Goal: Task Accomplishment & Management: Manage account settings

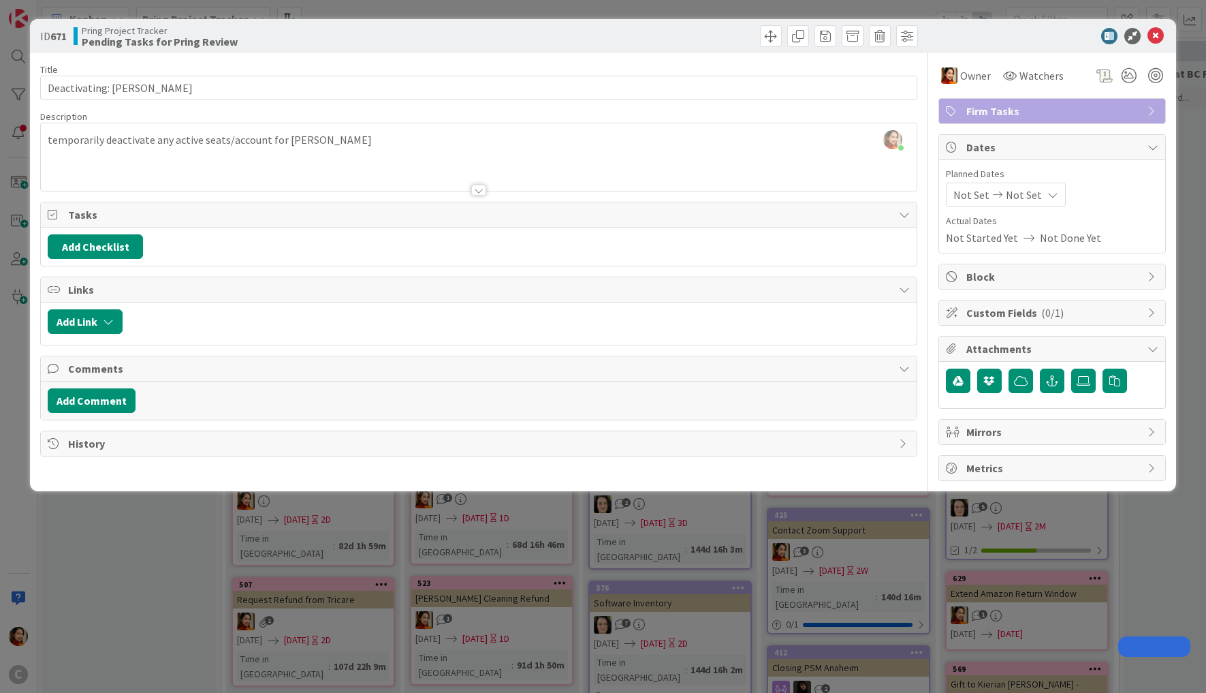
click at [144, 570] on div "ID 671 Pring Project Tracker Pending Tasks for Pring Review Title 29 / 128 Deac…" at bounding box center [603, 346] width 1206 height 693
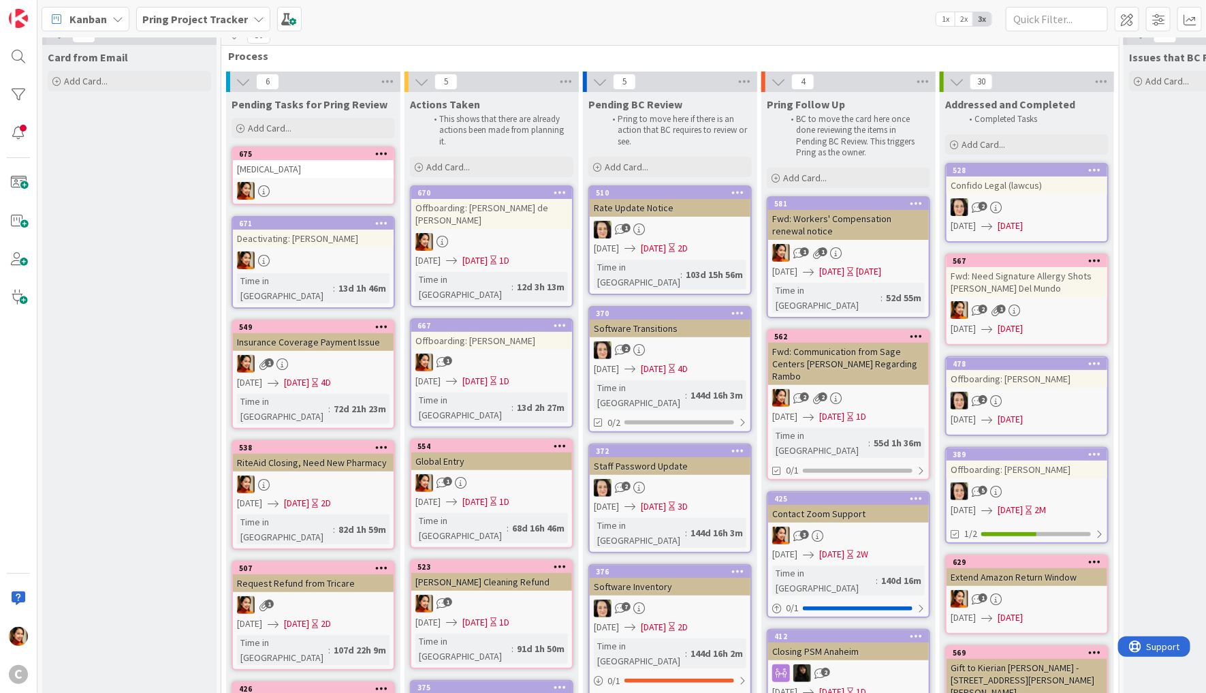
click at [456, 354] on div "1" at bounding box center [491, 363] width 161 height 18
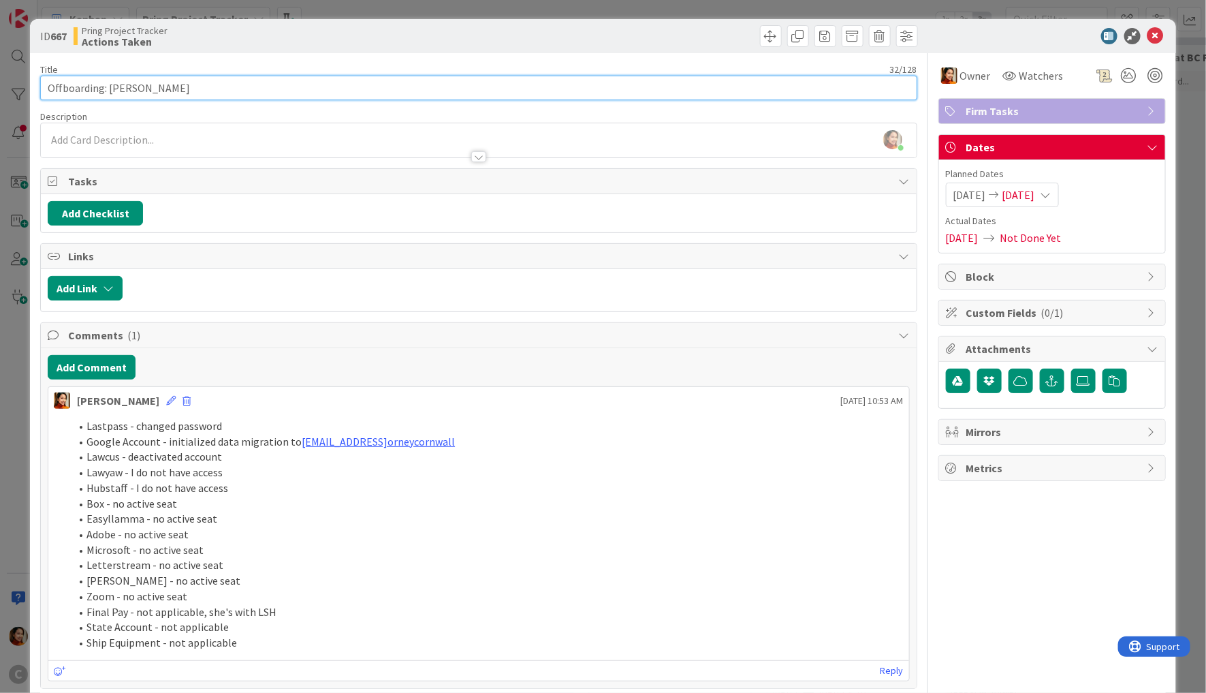
click at [123, 88] on input "Offboarding: [PERSON_NAME]" at bounding box center [478, 88] width 877 height 25
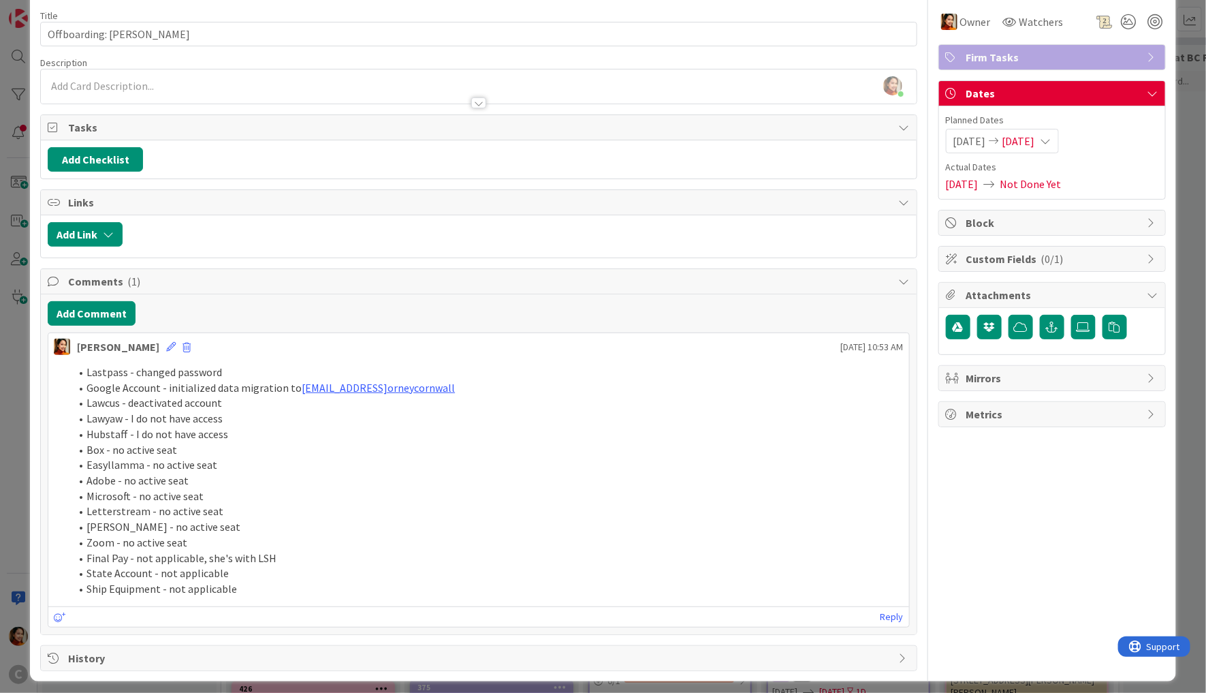
scroll to position [57, 0]
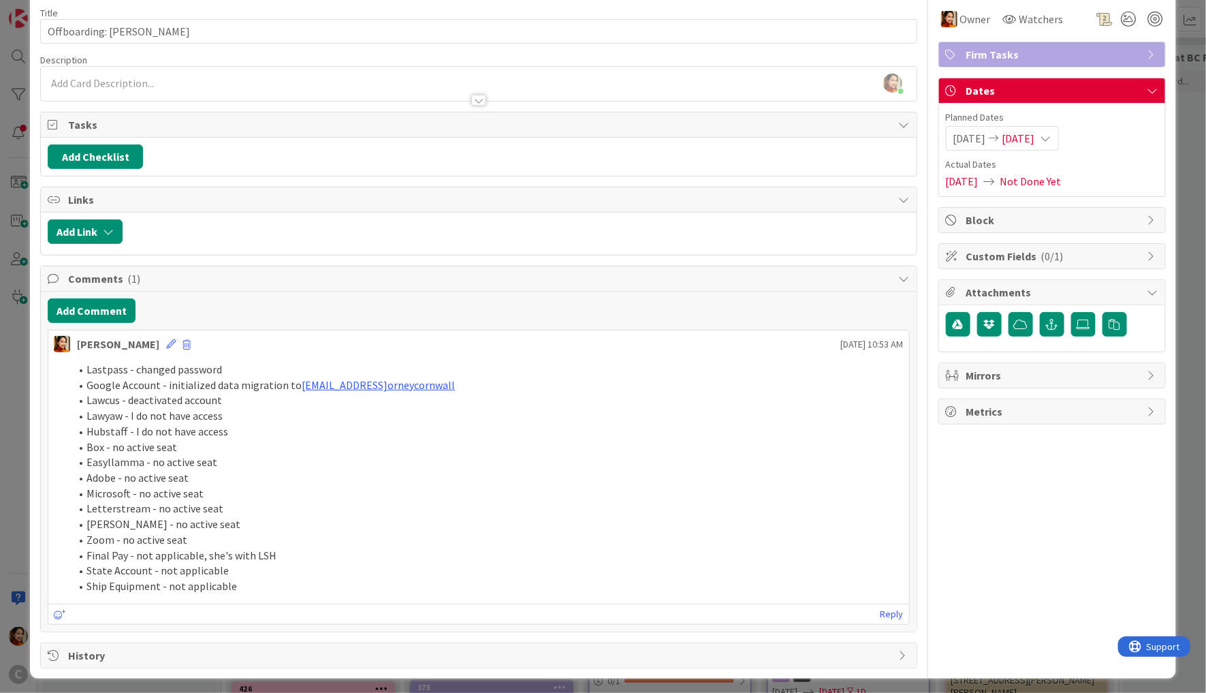
click at [12, 455] on div "ID 667 Pring Project Tracker Actions Taken Title 32 / 128 Offboarding: [PERSON_…" at bounding box center [603, 346] width 1206 height 693
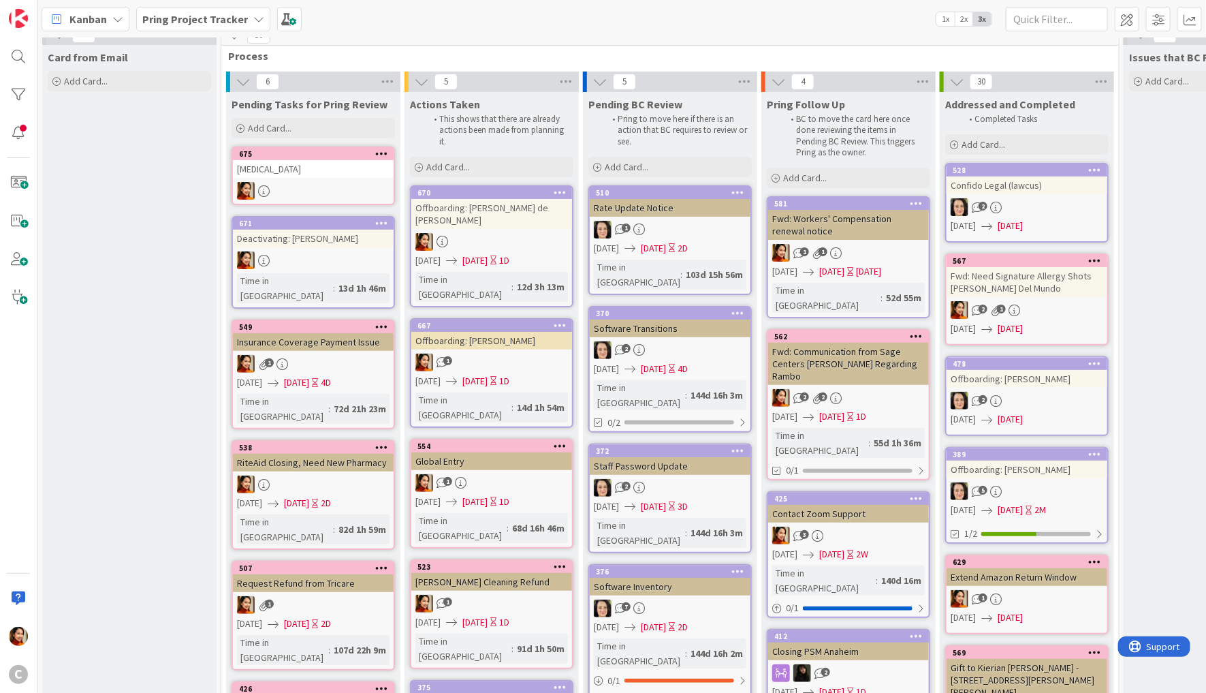
click at [1016, 388] on link "478 Offboarding: [PERSON_NAME] 2 [DATE] [DATE]" at bounding box center [1027, 396] width 163 height 80
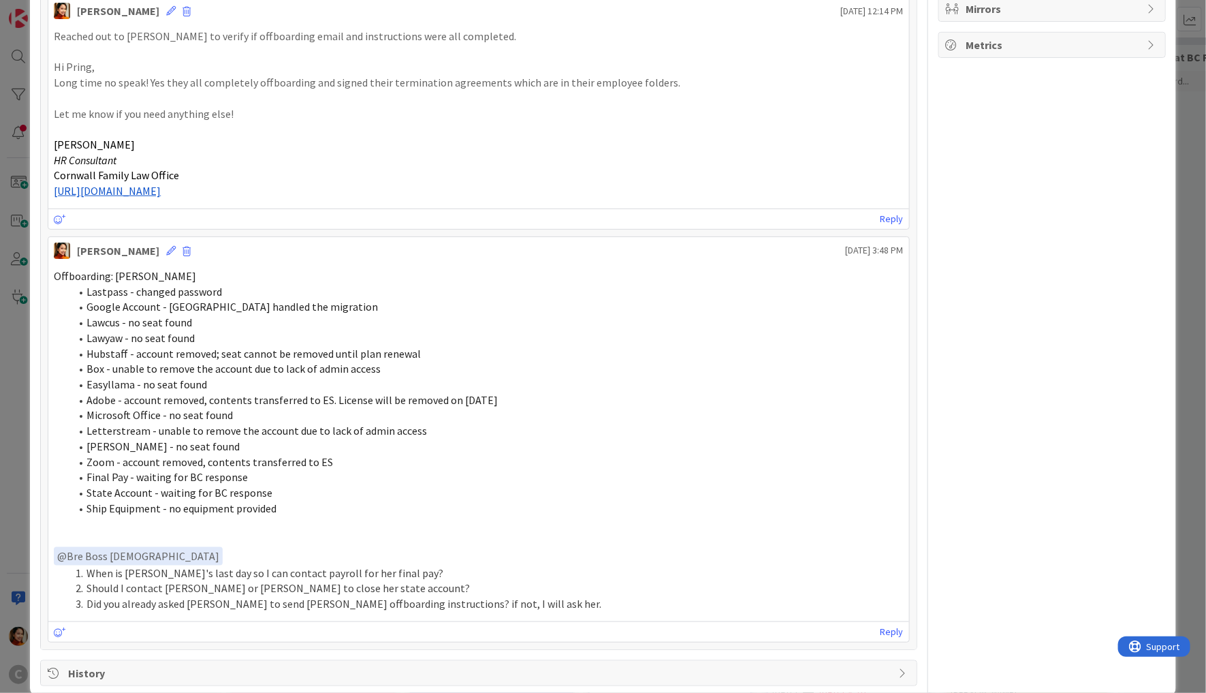
scroll to position [440, 0]
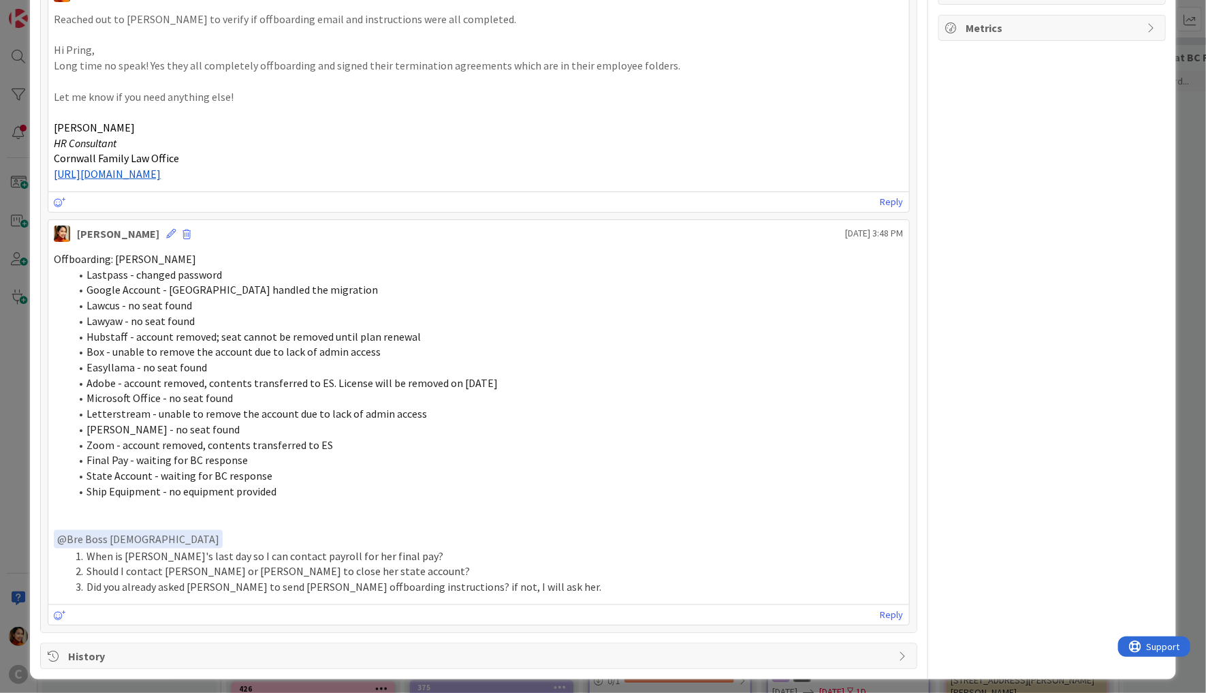
click at [64, 256] on span "Offboarding: [PERSON_NAME]" at bounding box center [125, 259] width 142 height 14
drag, startPoint x: 64, startPoint y: 256, endPoint x: 182, endPoint y: 248, distance: 118.1
click at [182, 252] on span "Offboarding: [PERSON_NAME]" at bounding box center [125, 259] width 142 height 14
copy span "Offboarding: [PERSON_NAME]"
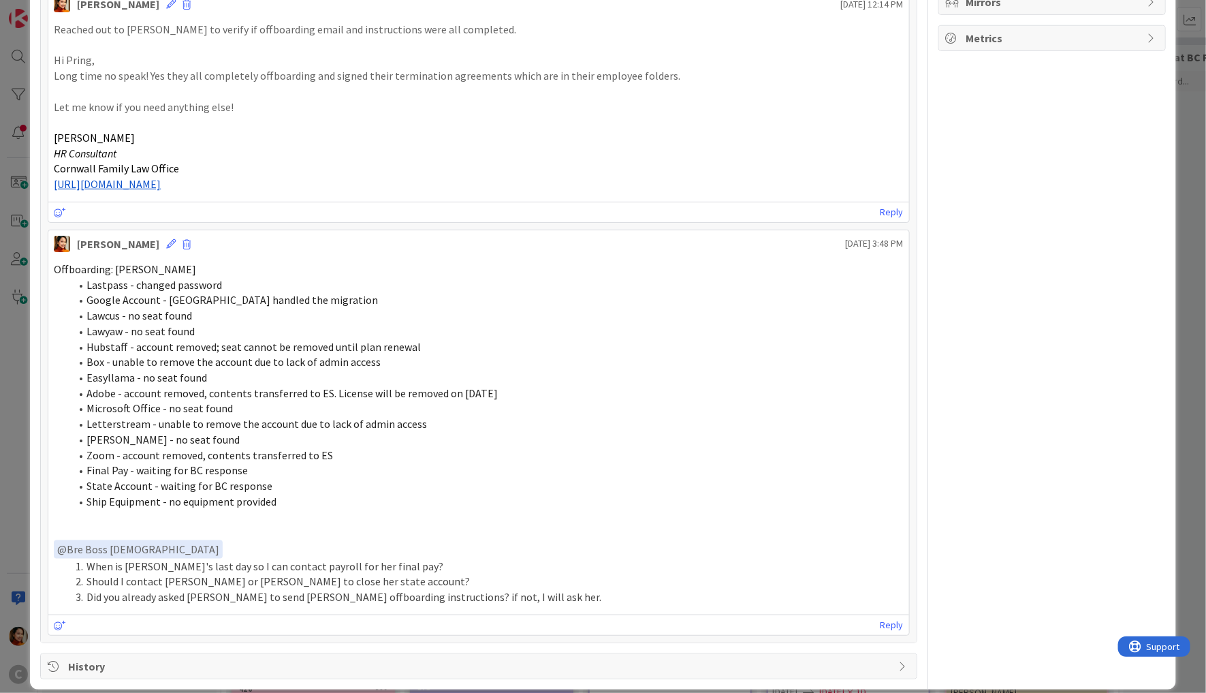
scroll to position [401, 0]
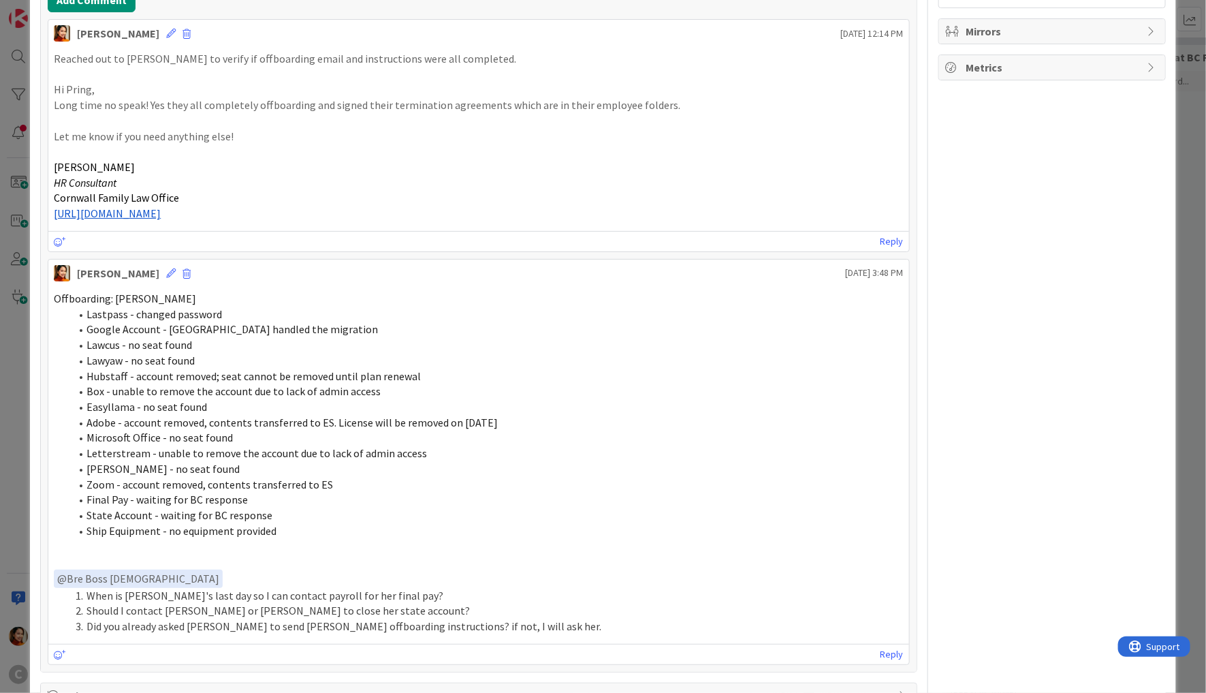
click at [34, 243] on div "ID 478 Pring Project Tracker Addressed and Completed Title 28 / 128 Offboarding…" at bounding box center [603, 169] width 1146 height 1100
click at [21, 240] on div "ID 478 Pring Project Tracker Addressed and Completed Title 28 / 128 Offboarding…" at bounding box center [603, 346] width 1206 height 693
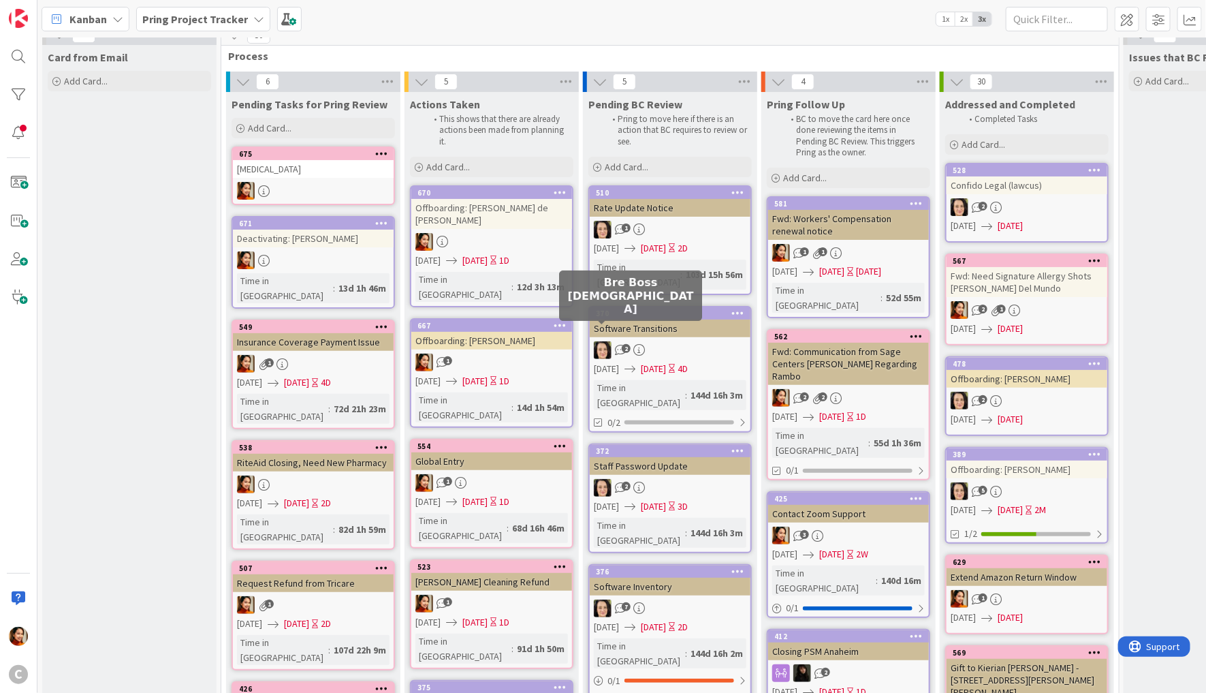
click at [535, 354] on div "1" at bounding box center [491, 363] width 161 height 18
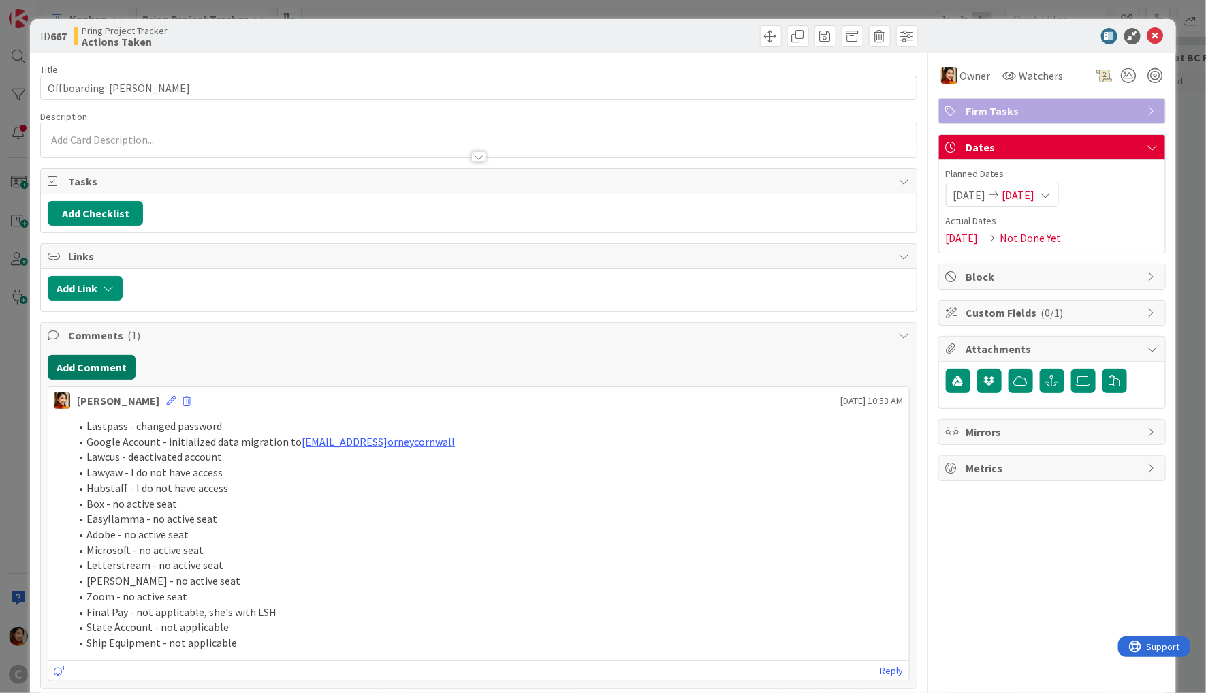
click at [108, 364] on button "Add Comment" at bounding box center [92, 367] width 88 height 25
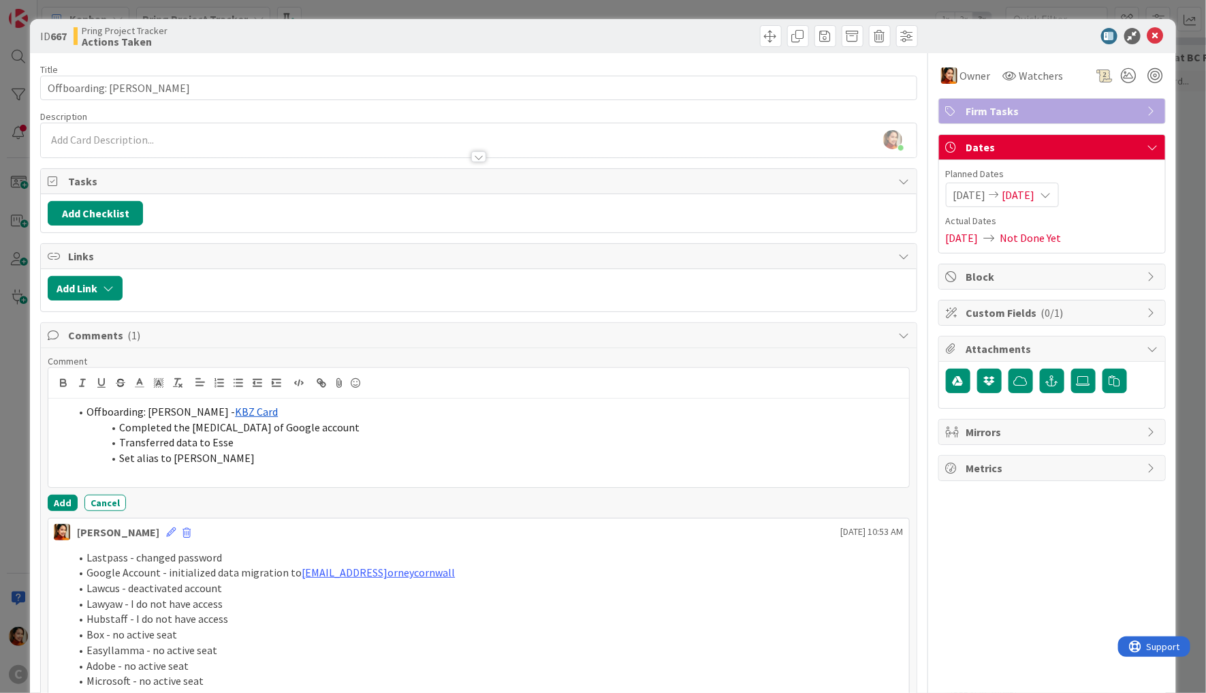
click at [72, 482] on div "Offboarding: [PERSON_NAME] - KBZ Card Completed the [MEDICAL_DATA] of Google ac…" at bounding box center [478, 443] width 860 height 89
click at [72, 495] on button "Add" at bounding box center [63, 503] width 30 height 16
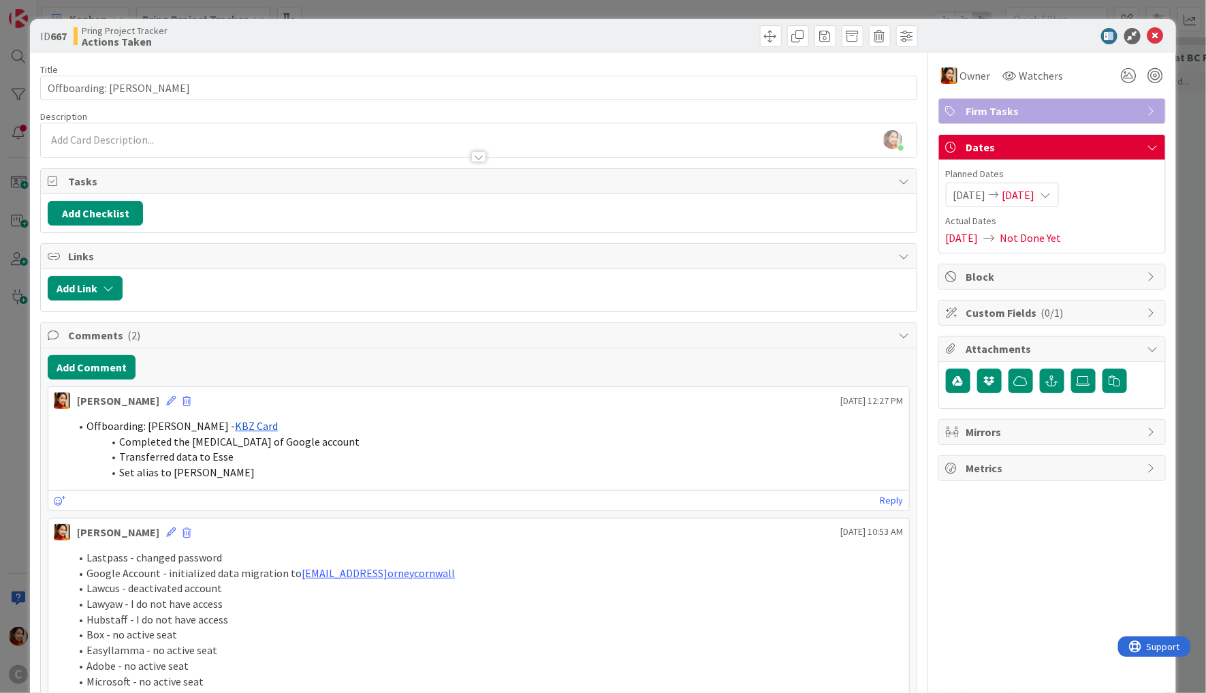
click at [4, 478] on div "ID 667 Pring Project Tracker Actions Taken Title 32 / 128 Offboarding: [PERSON_…" at bounding box center [603, 346] width 1206 height 693
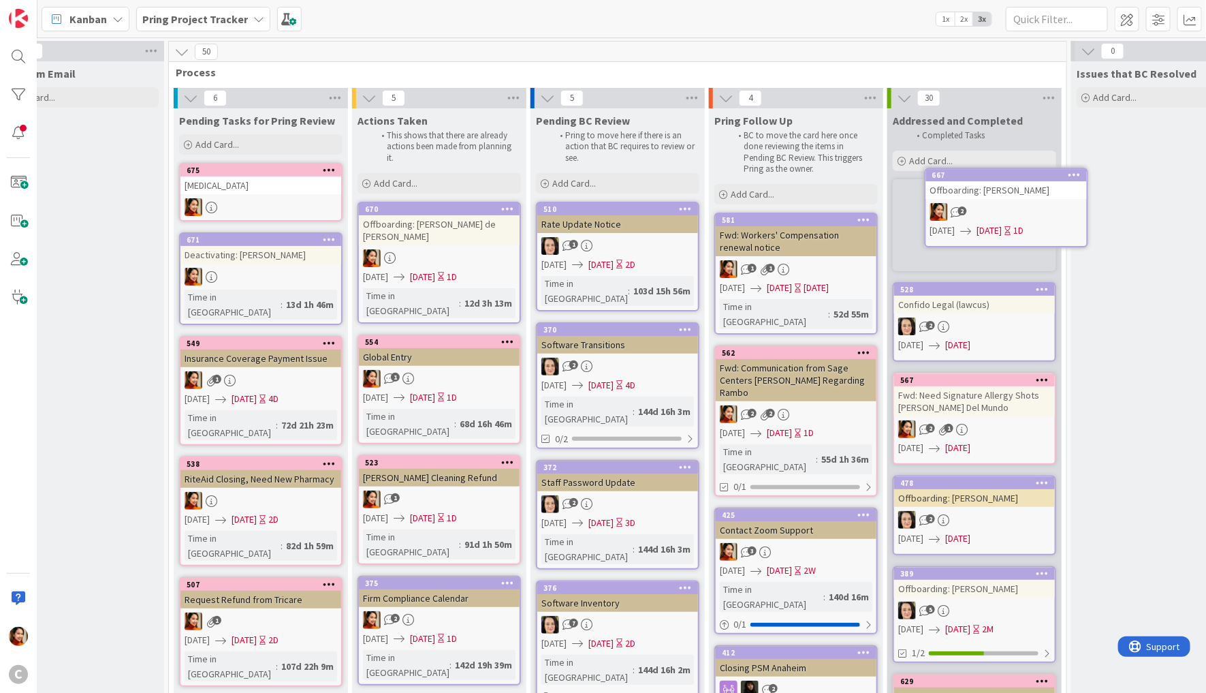
scroll to position [0, 65]
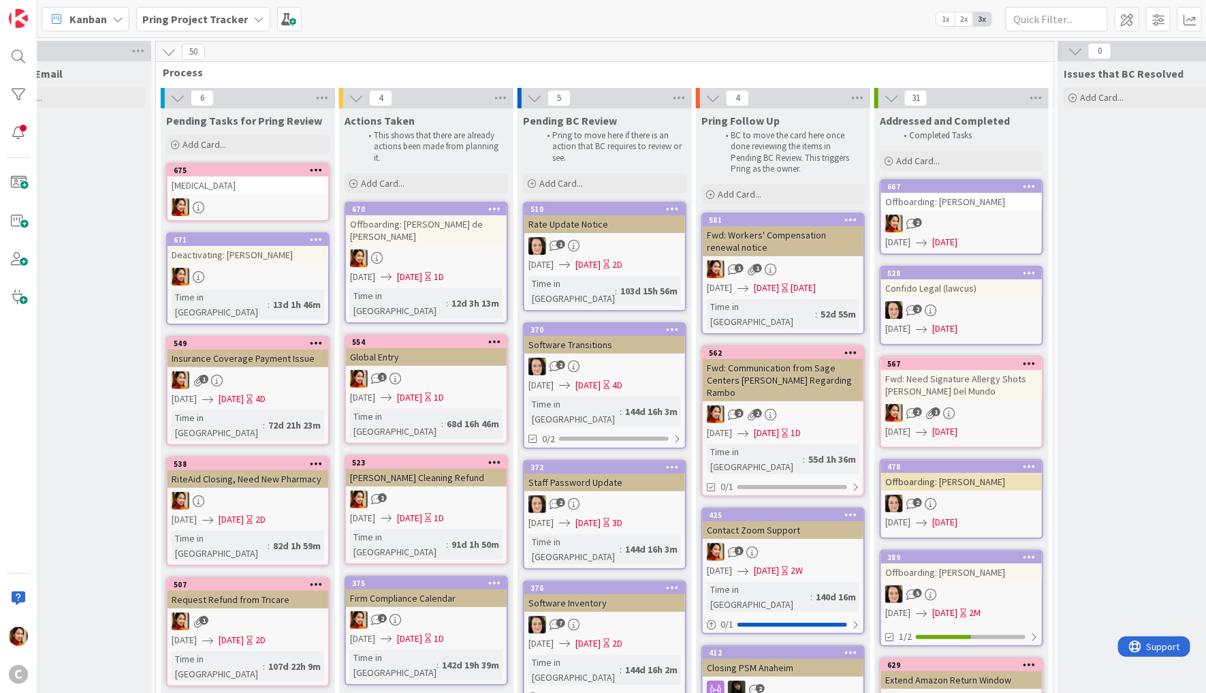
click at [450, 249] on div at bounding box center [426, 258] width 161 height 18
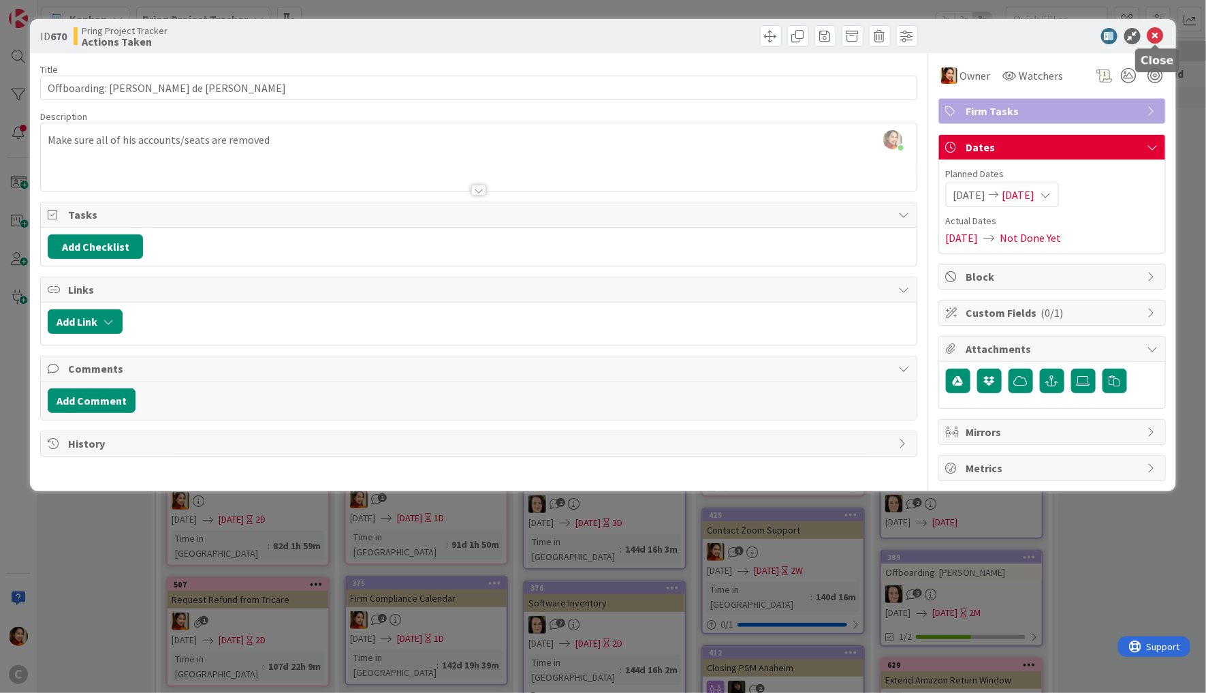
click at [1158, 35] on icon at bounding box center [1156, 36] width 16 height 16
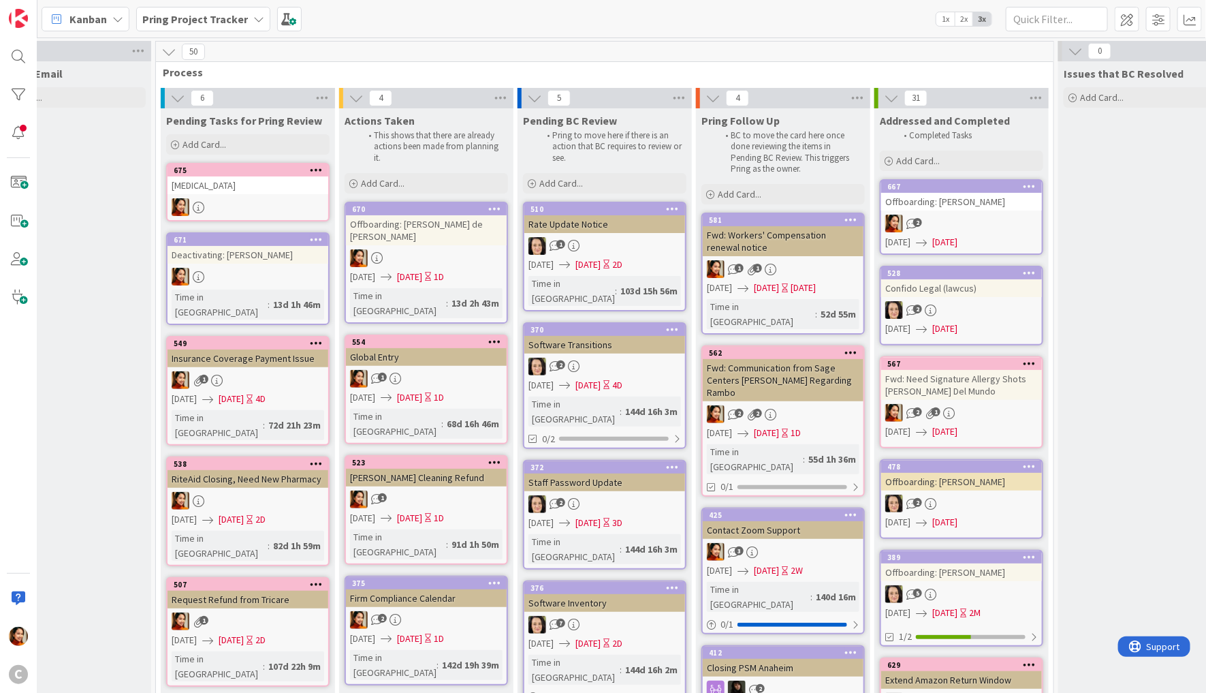
click at [98, 20] on span "Kanban" at bounding box center [87, 19] width 37 height 16
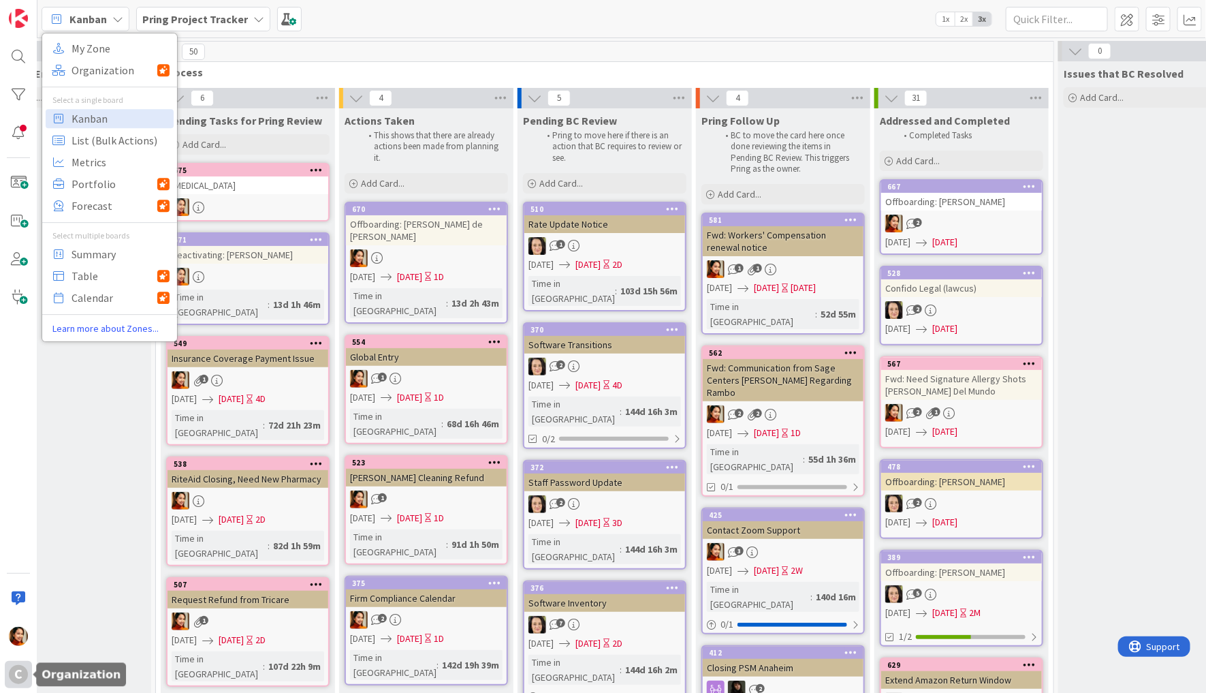
click at [18, 671] on div "C" at bounding box center [18, 674] width 19 height 19
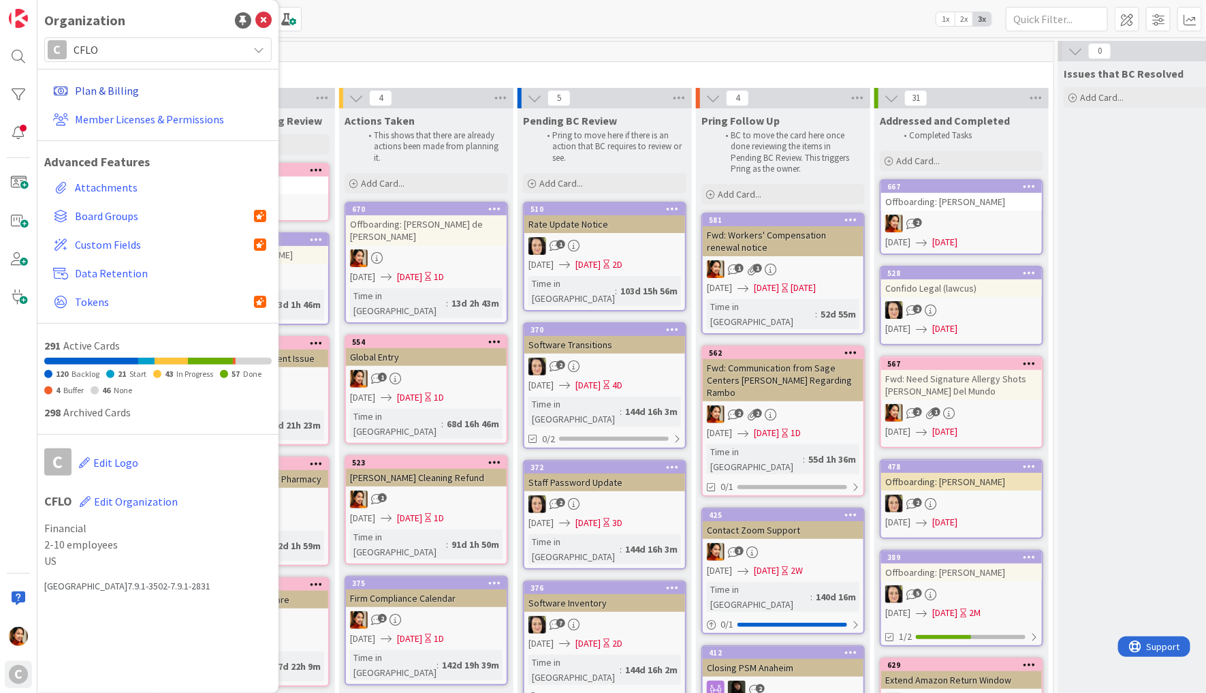
click at [87, 90] on link "Plan & Billing" at bounding box center [160, 90] width 224 height 25
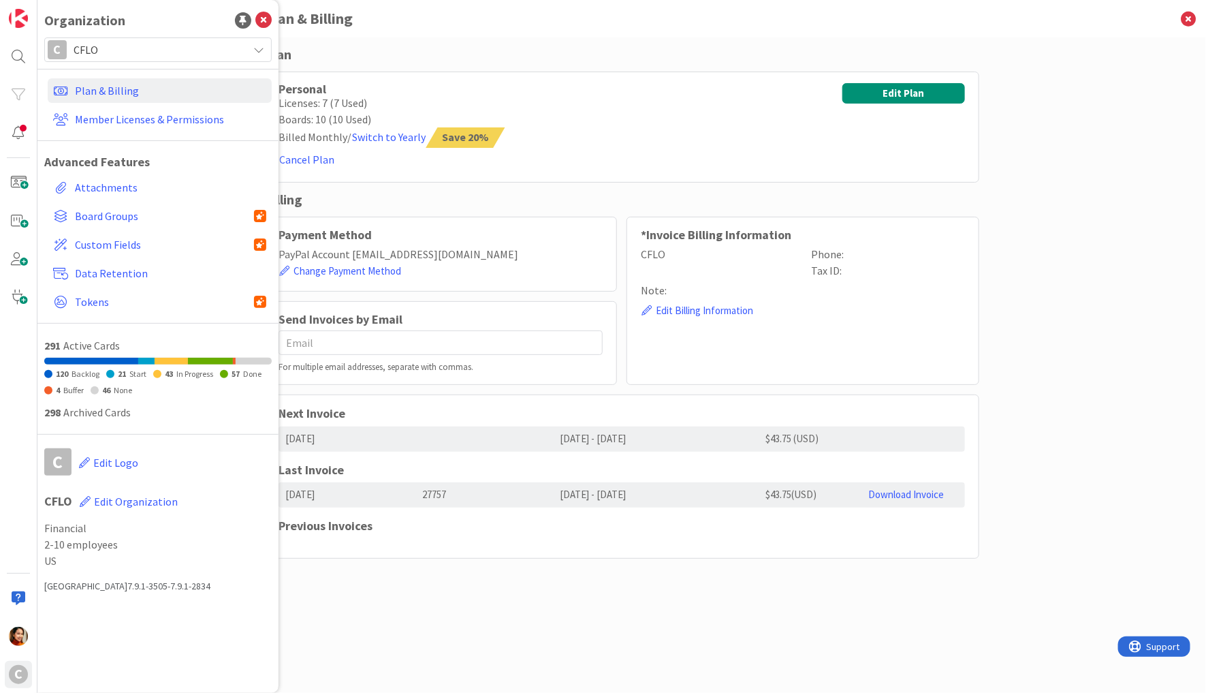
click at [590, 123] on div "Personal Licenses: 7 (7 Used) Boards: 10 (10 Used) Billed Monthly / Switch to Y…" at bounding box center [621, 127] width 715 height 111
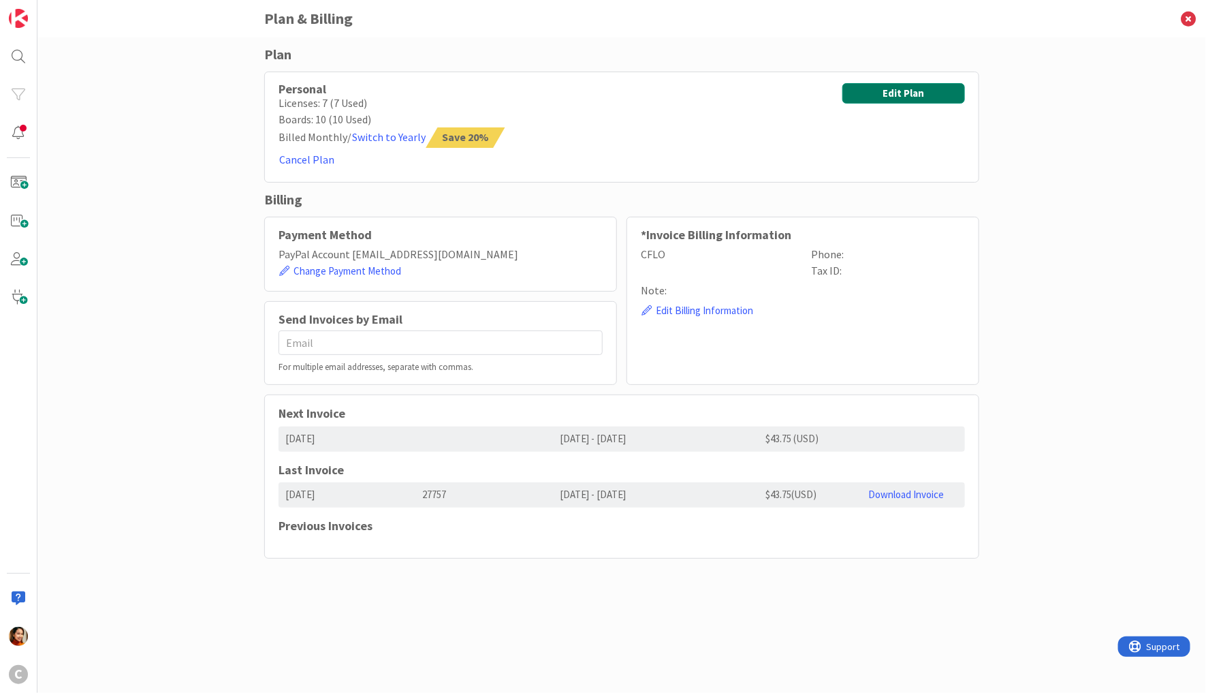
click at [896, 93] on button "Edit Plan" at bounding box center [904, 93] width 123 height 20
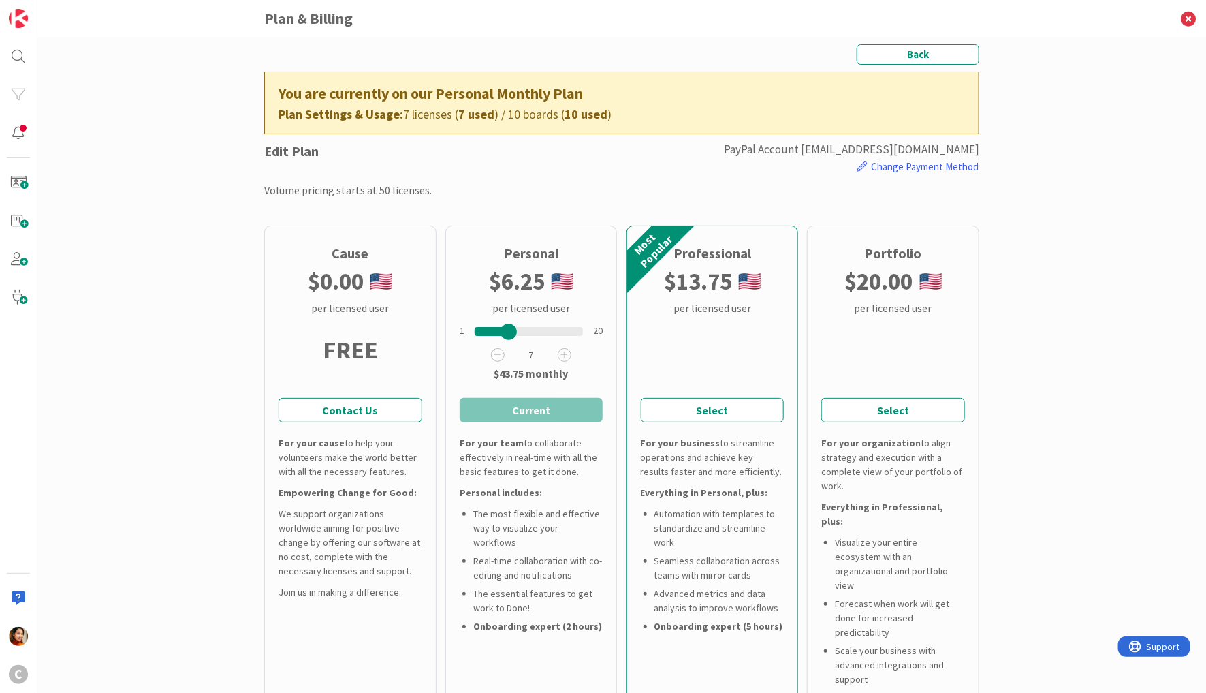
click at [1184, 328] on div "Back You are currently on our Personal Monthly Plan Plan Settings & Usage: 7 li…" at bounding box center [621, 364] width 1169 height 655
click at [16, 666] on div "C" at bounding box center [18, 674] width 19 height 19
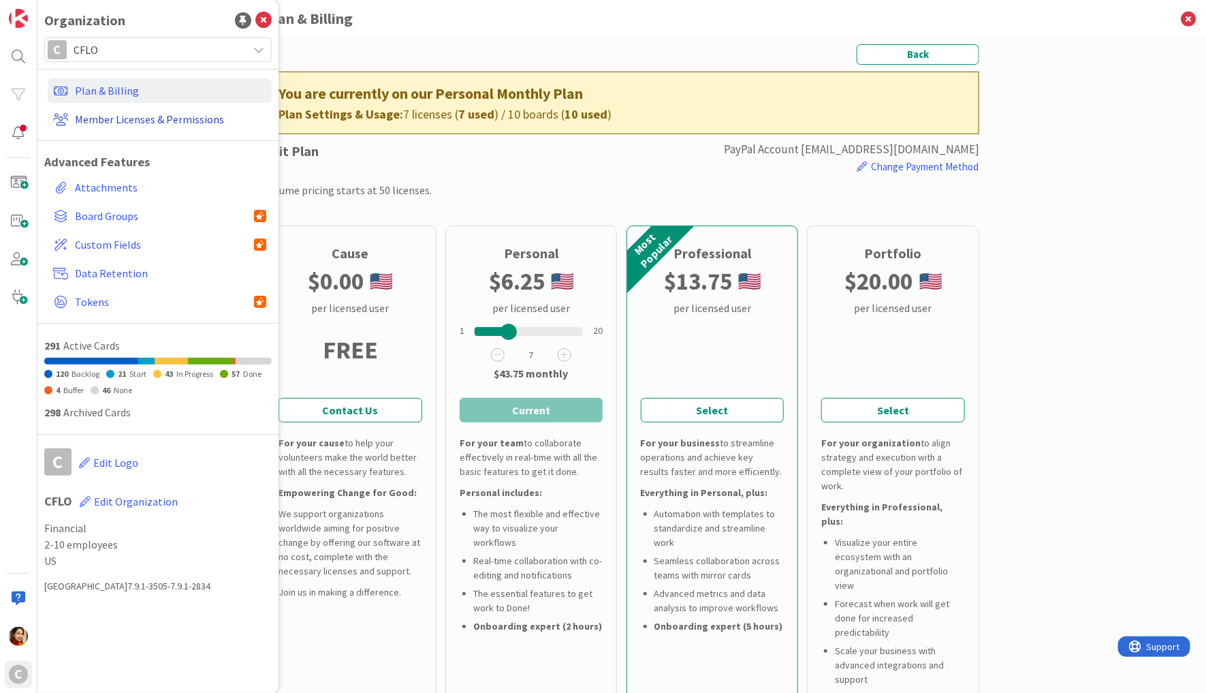
click at [113, 117] on link "Member Licenses & Permissions" at bounding box center [160, 119] width 224 height 25
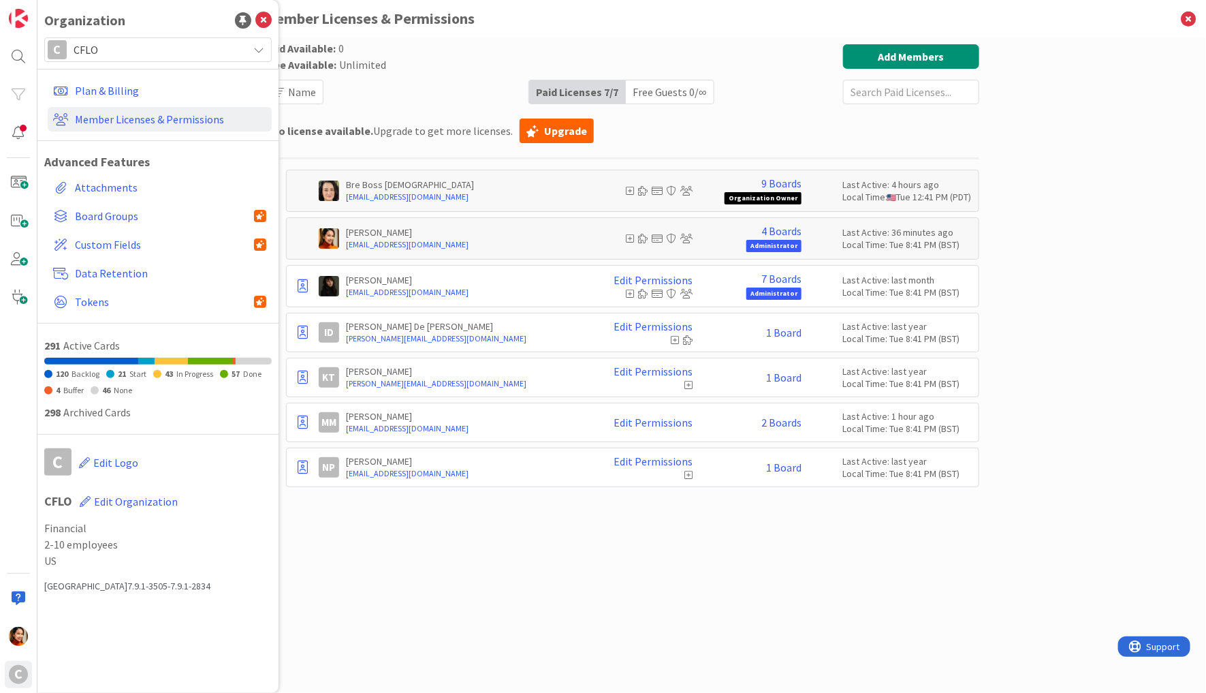
click at [577, 85] on div "Paid Licenses 7 / 7" at bounding box center [577, 91] width 97 height 23
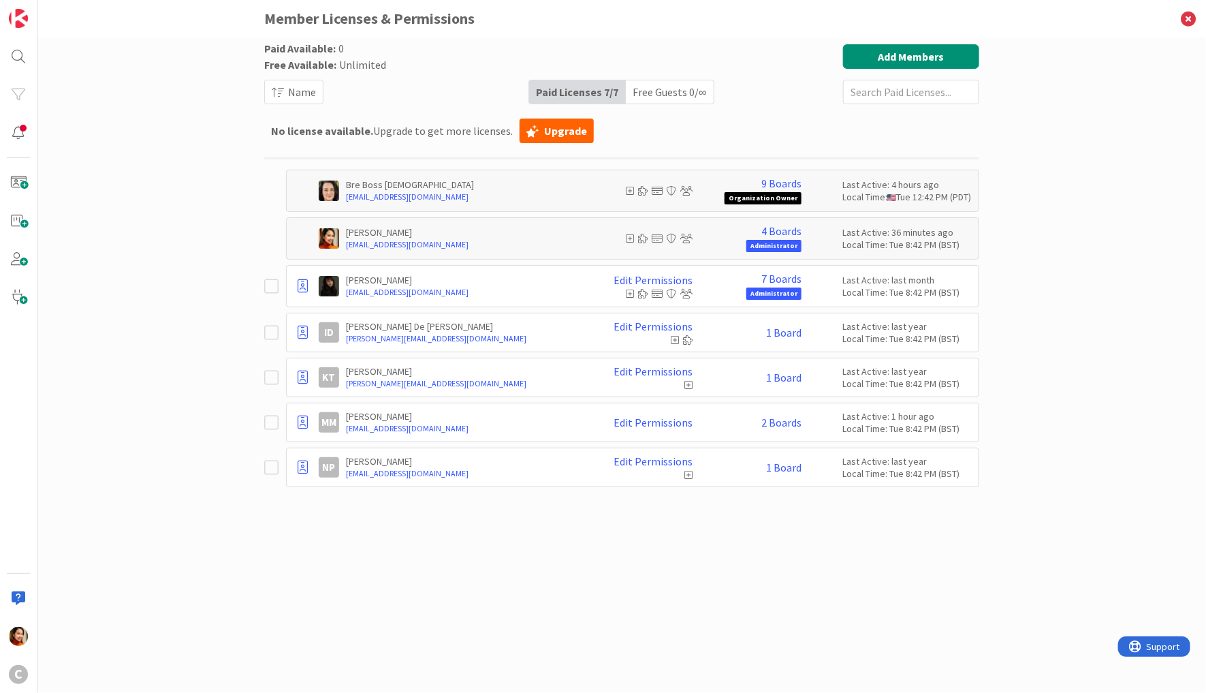
click at [270, 337] on icon at bounding box center [274, 332] width 20 height 16
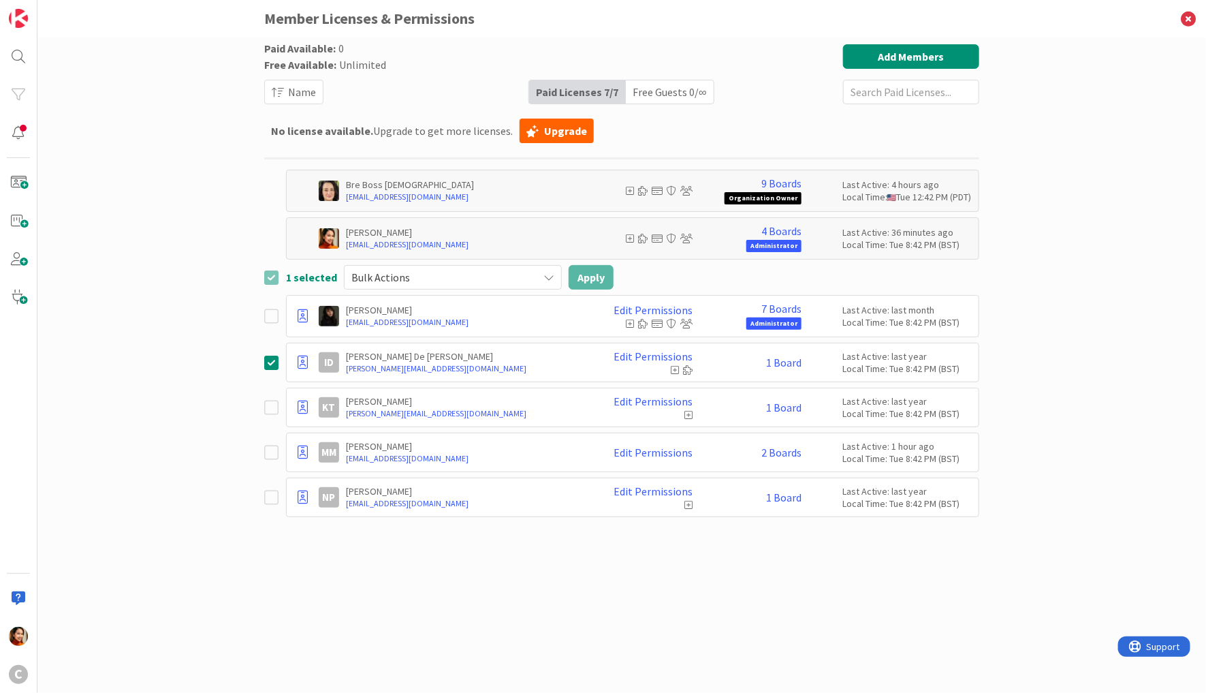
click at [544, 272] on icon at bounding box center [549, 277] width 11 height 11
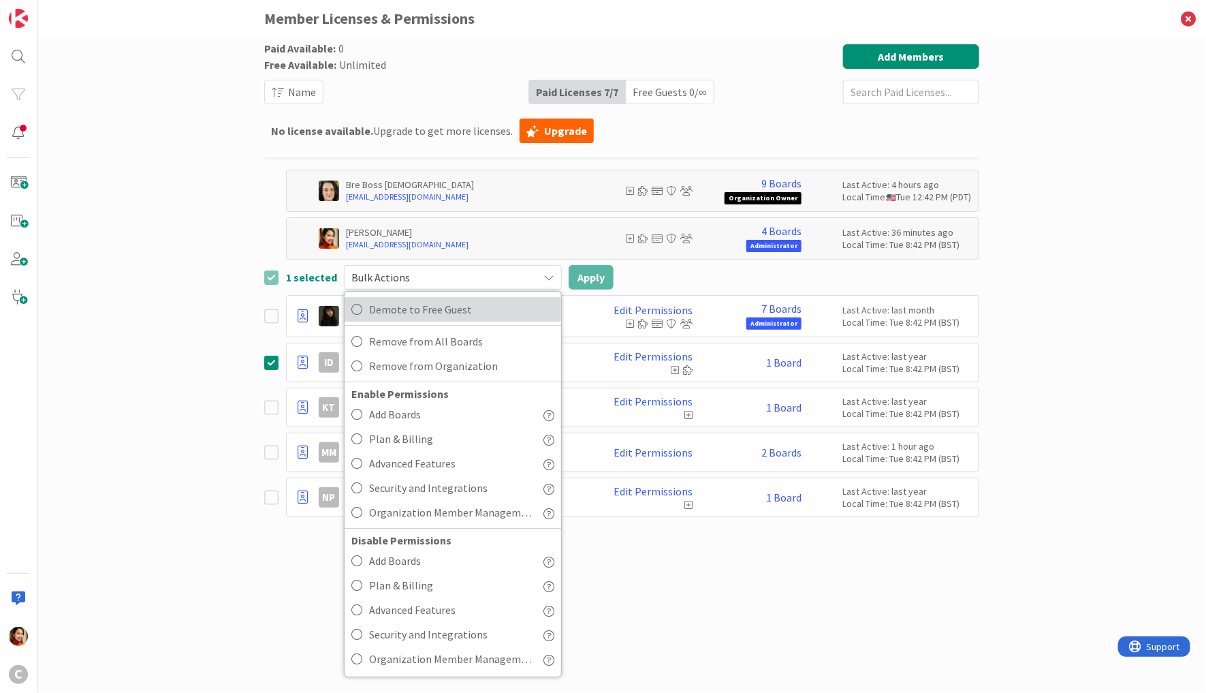
click at [465, 307] on span "Demote to Free Guest" at bounding box center [461, 309] width 185 height 20
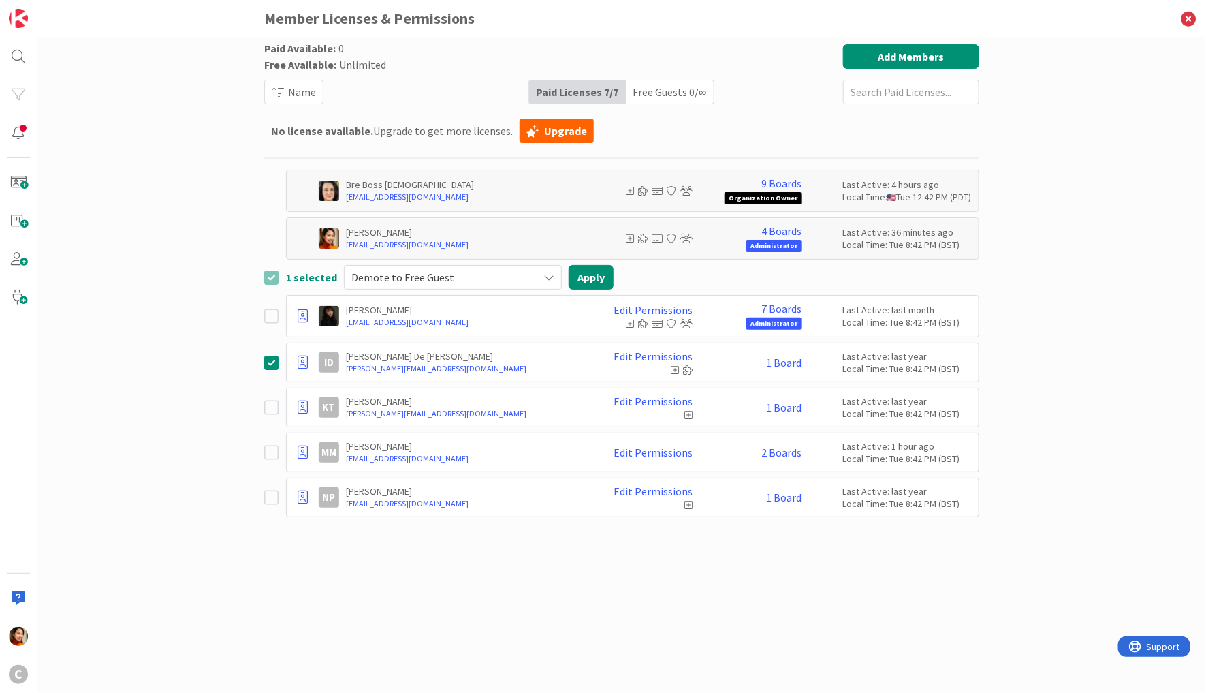
click at [269, 410] on icon at bounding box center [274, 407] width 20 height 16
click at [792, 406] on link "1 Board" at bounding box center [783, 407] width 35 height 12
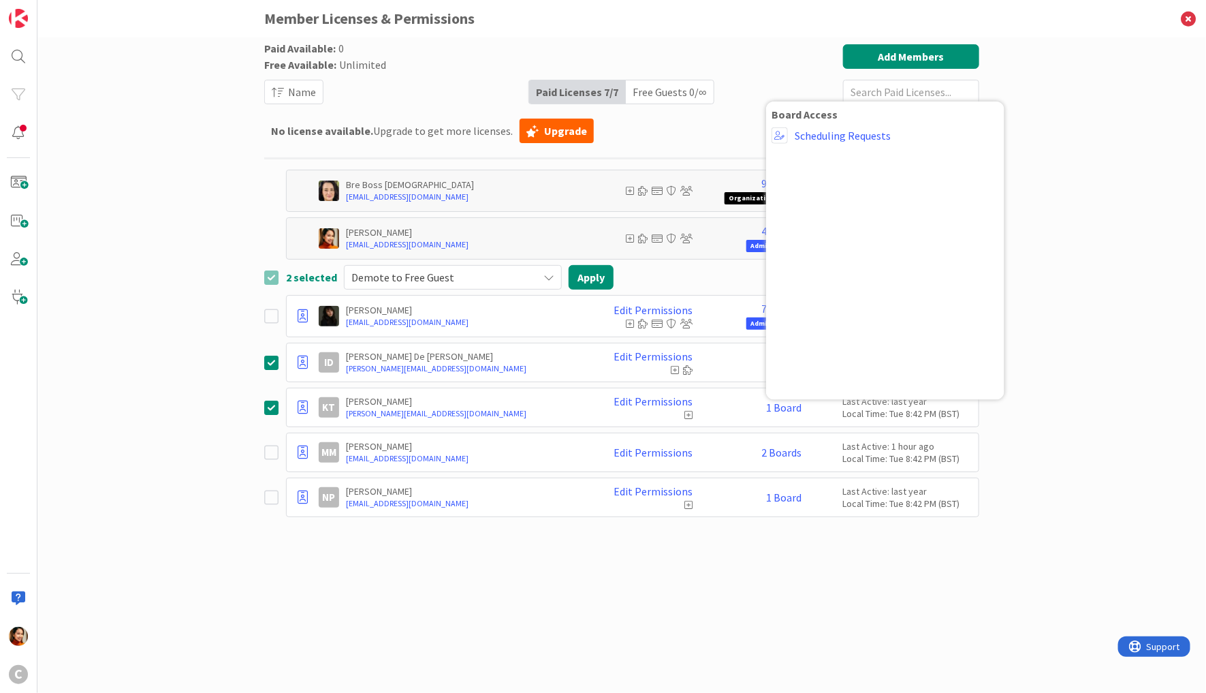
click at [649, 615] on div "Paid Available: 0 Free Available: Unlimited Name Paid Licenses 7 / 7 Free Guest…" at bounding box center [621, 351] width 715 height 614
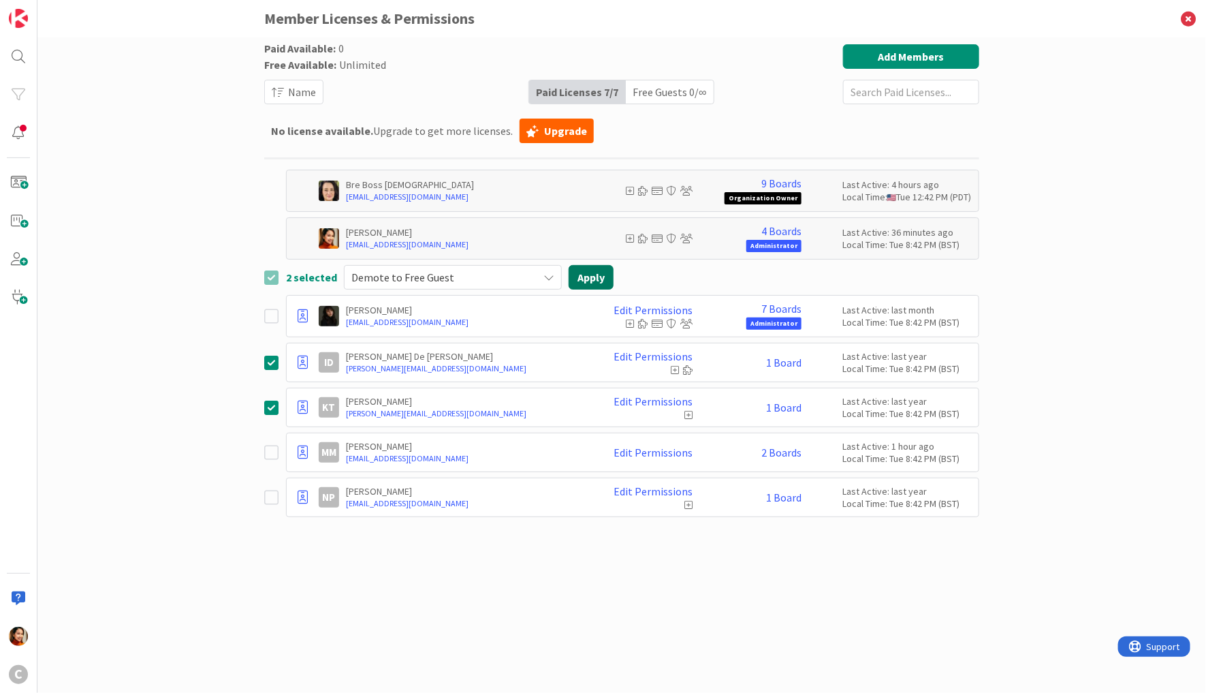
click at [592, 277] on button "Apply" at bounding box center [591, 277] width 45 height 25
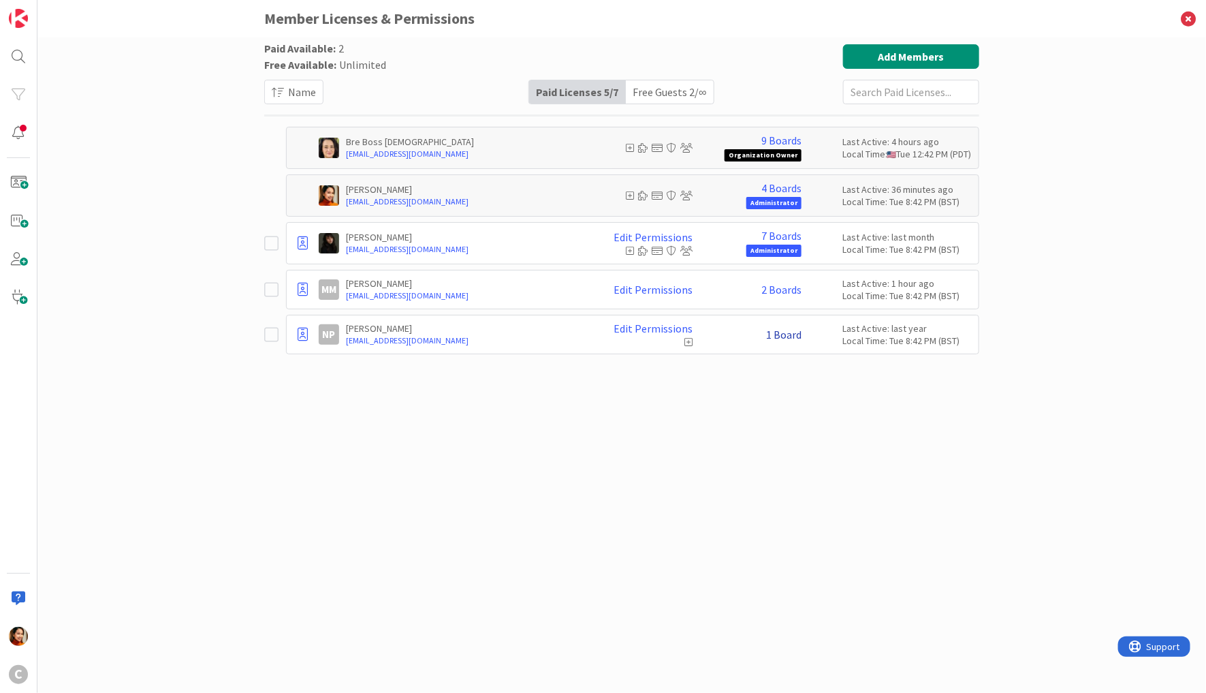
click at [783, 336] on link "1 Board" at bounding box center [783, 334] width 35 height 12
click at [616, 442] on div "Paid Available: 2 Free Available: Unlimited Name Paid Licenses 5 / 7 Free Guest…" at bounding box center [621, 351] width 715 height 614
click at [268, 337] on icon at bounding box center [274, 334] width 20 height 16
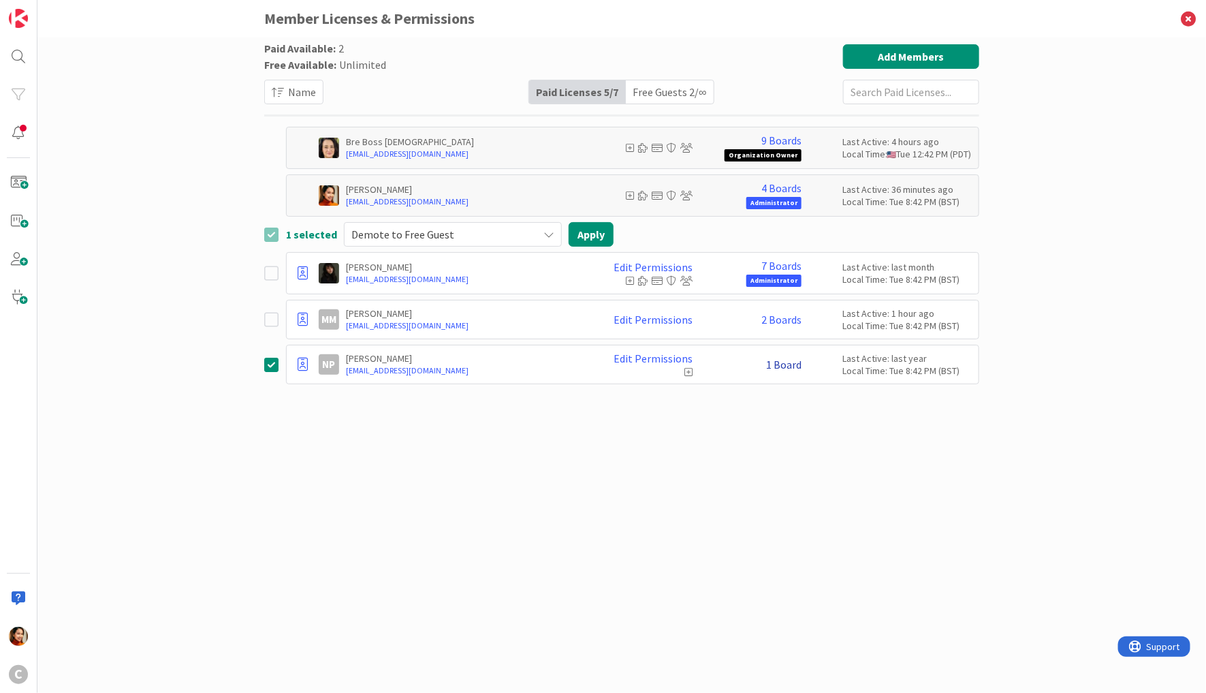
click at [781, 362] on link "1 Board" at bounding box center [783, 364] width 35 height 12
click at [708, 446] on div "Paid Available: 2 Free Available: Unlimited Name Paid Licenses 5 / 7 Free Guest…" at bounding box center [621, 351] width 715 height 614
click at [275, 363] on icon at bounding box center [274, 364] width 20 height 16
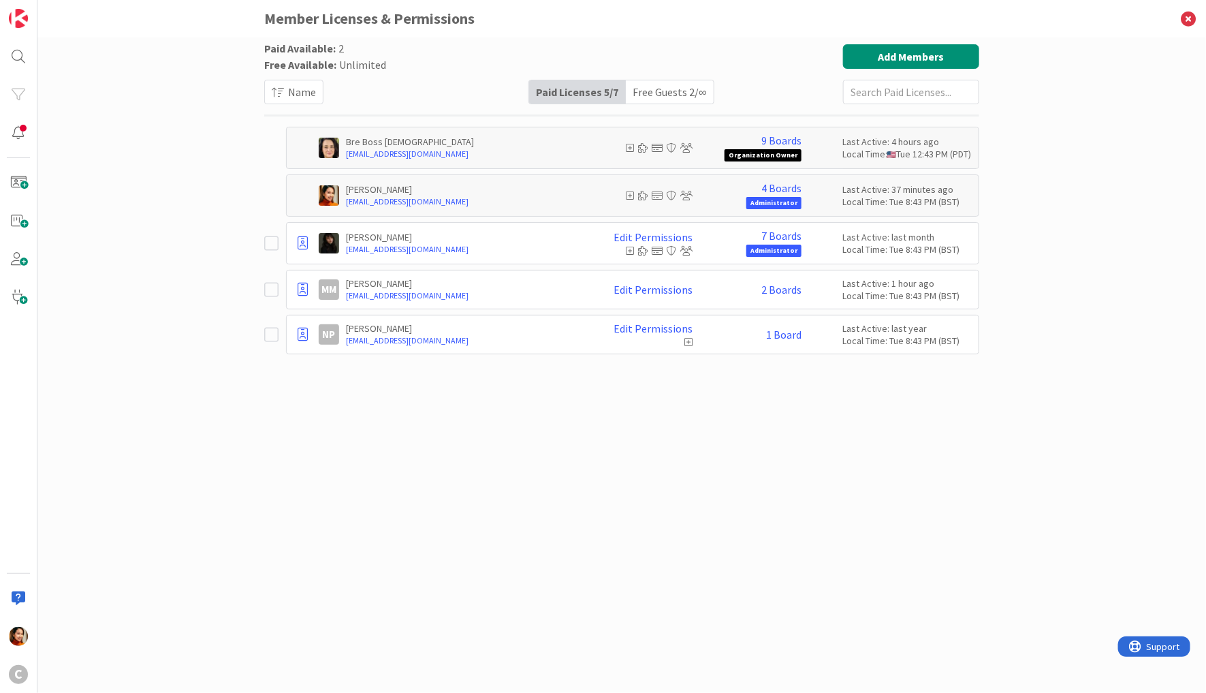
click at [595, 89] on div "Paid Licenses 5 / 7" at bounding box center [577, 91] width 97 height 23
click at [648, 89] on div "Free Guests 2 / ∞" at bounding box center [669, 91] width 87 height 23
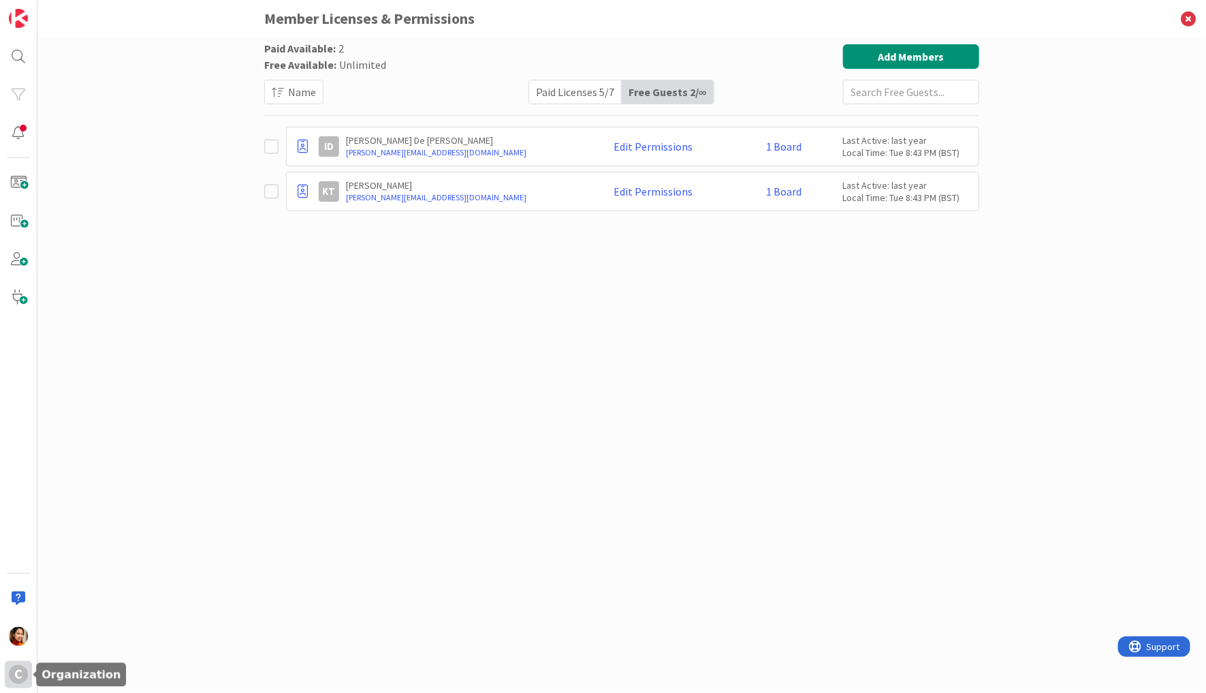
click at [17, 674] on div "C" at bounding box center [18, 674] width 19 height 19
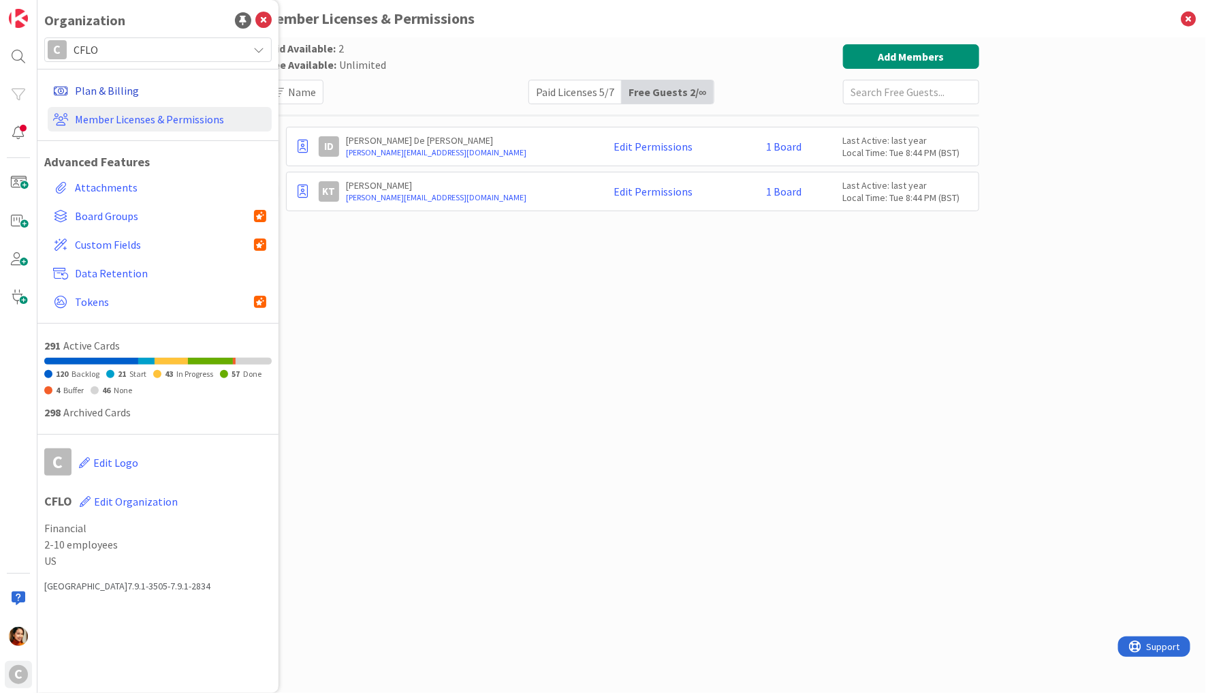
click at [99, 86] on link "Plan & Billing" at bounding box center [160, 90] width 224 height 25
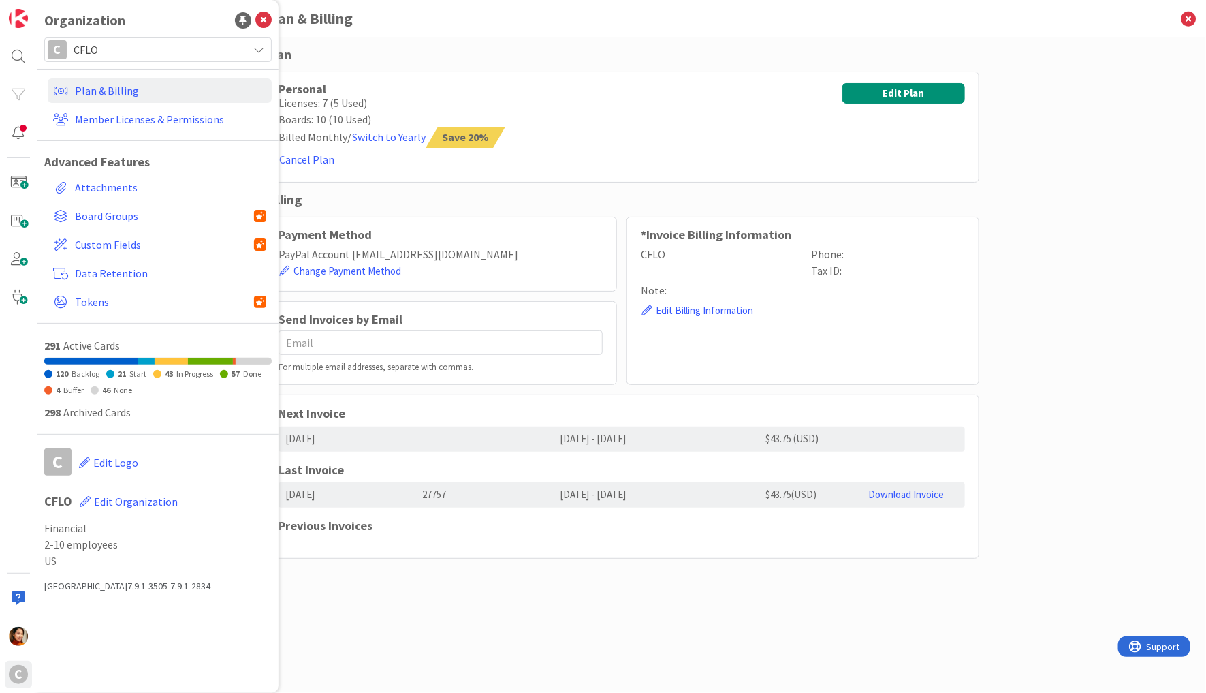
click at [561, 143] on div "Personal Licenses: 7 (5 Used) Boards: 10 (10 Used) Billed Monthly / Switch to Y…" at bounding box center [621, 127] width 715 height 111
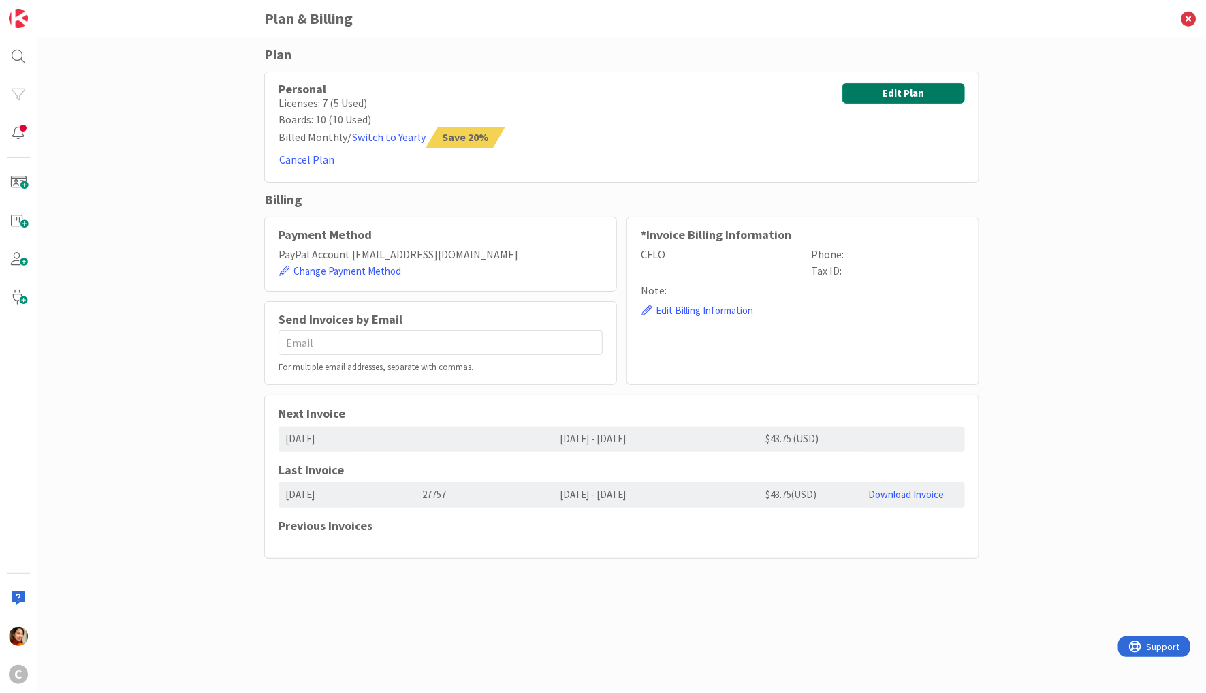
click at [898, 89] on button "Edit Plan" at bounding box center [904, 93] width 123 height 20
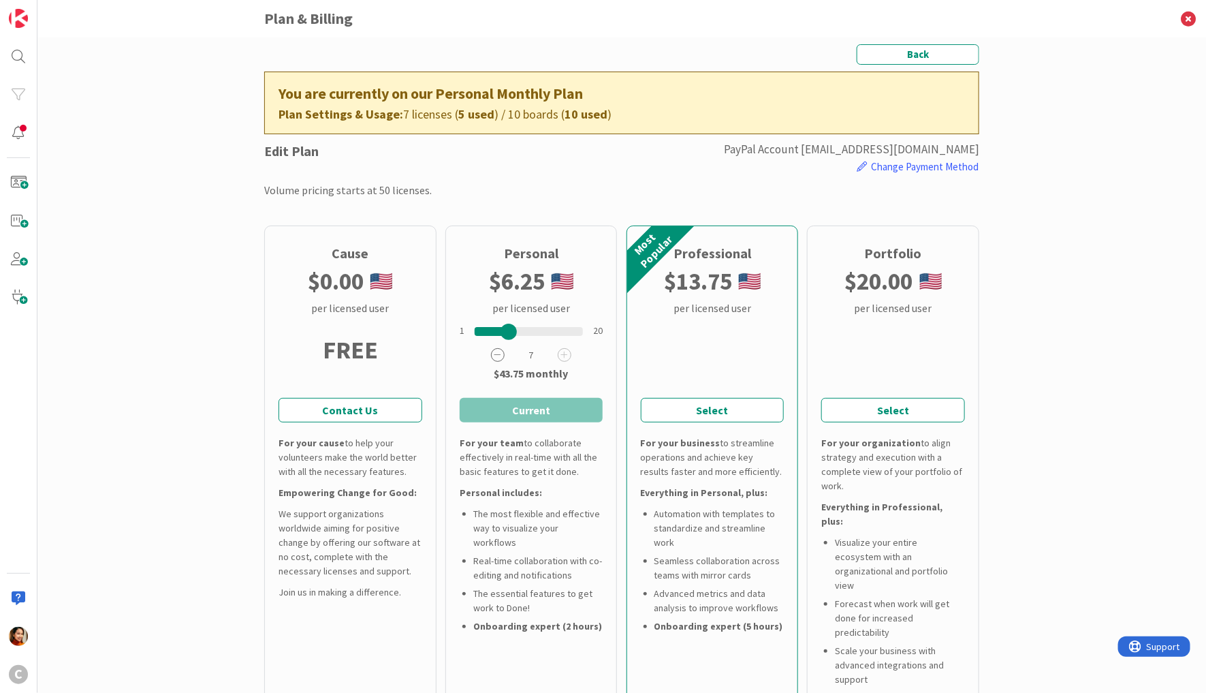
click at [496, 359] on icon at bounding box center [498, 355] width 14 height 14
click at [561, 358] on icon at bounding box center [565, 355] width 14 height 14
click at [501, 351] on icon at bounding box center [498, 355] width 14 height 14
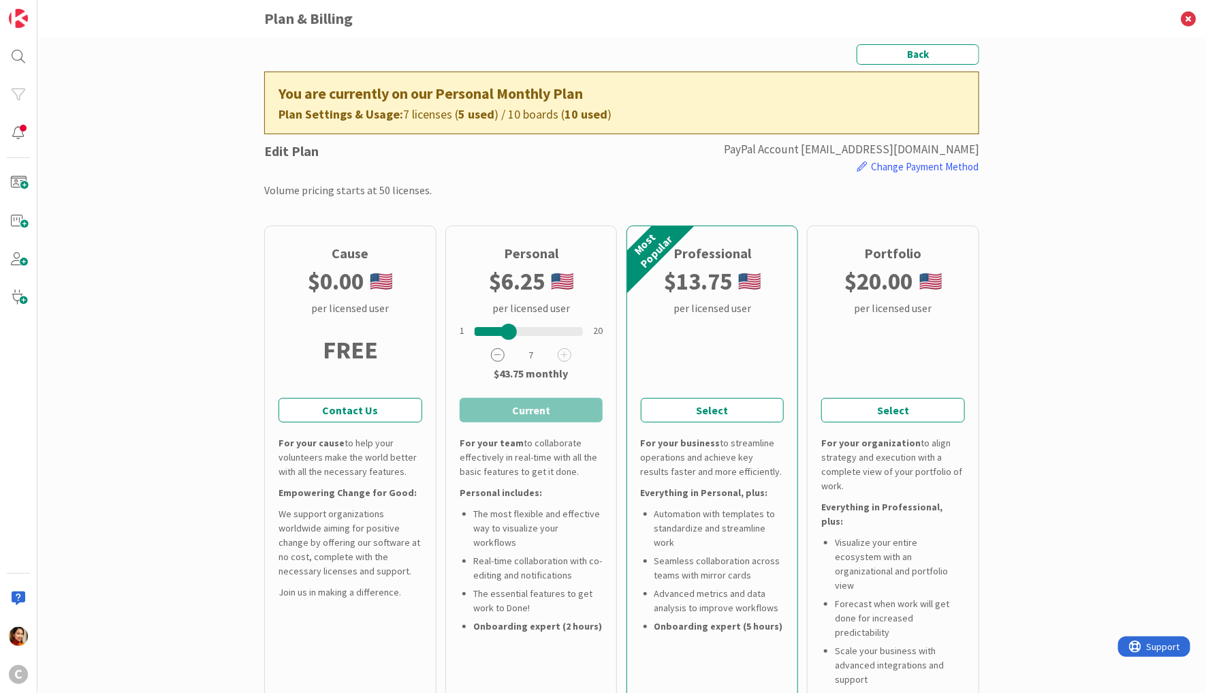
click at [501, 351] on icon at bounding box center [498, 355] width 14 height 14
click at [526, 407] on button "Select and Continue" at bounding box center [532, 410] width 144 height 25
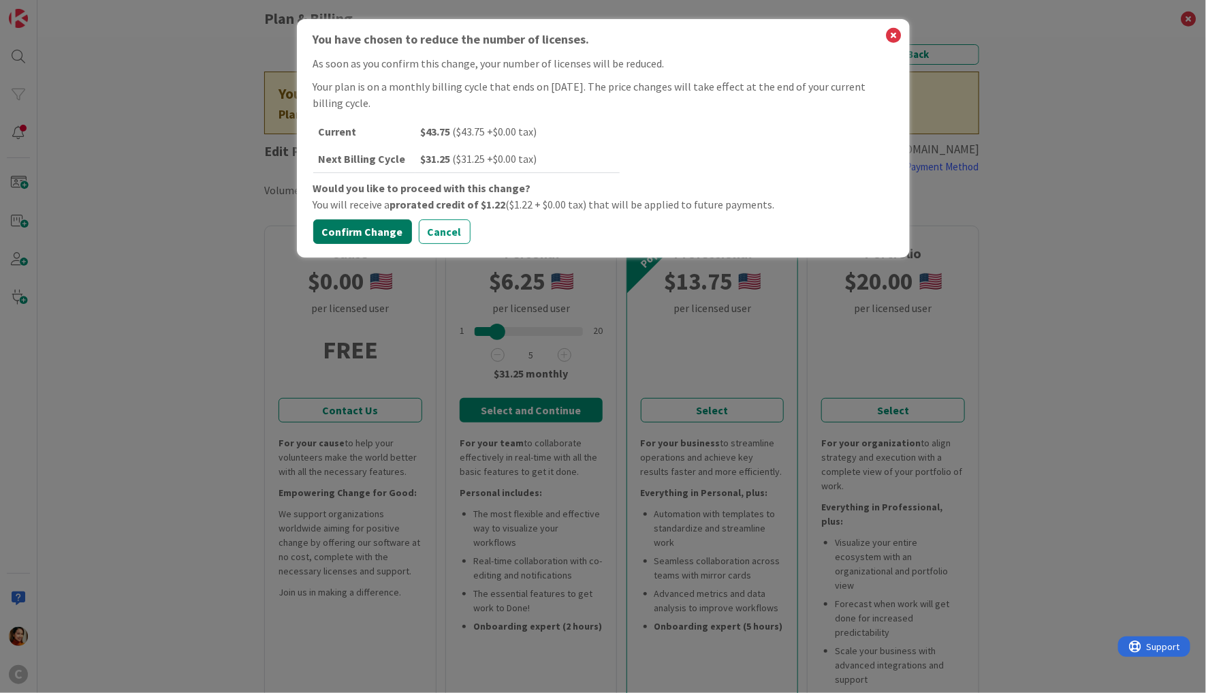
click at [385, 229] on button "Confirm Change" at bounding box center [362, 231] width 99 height 25
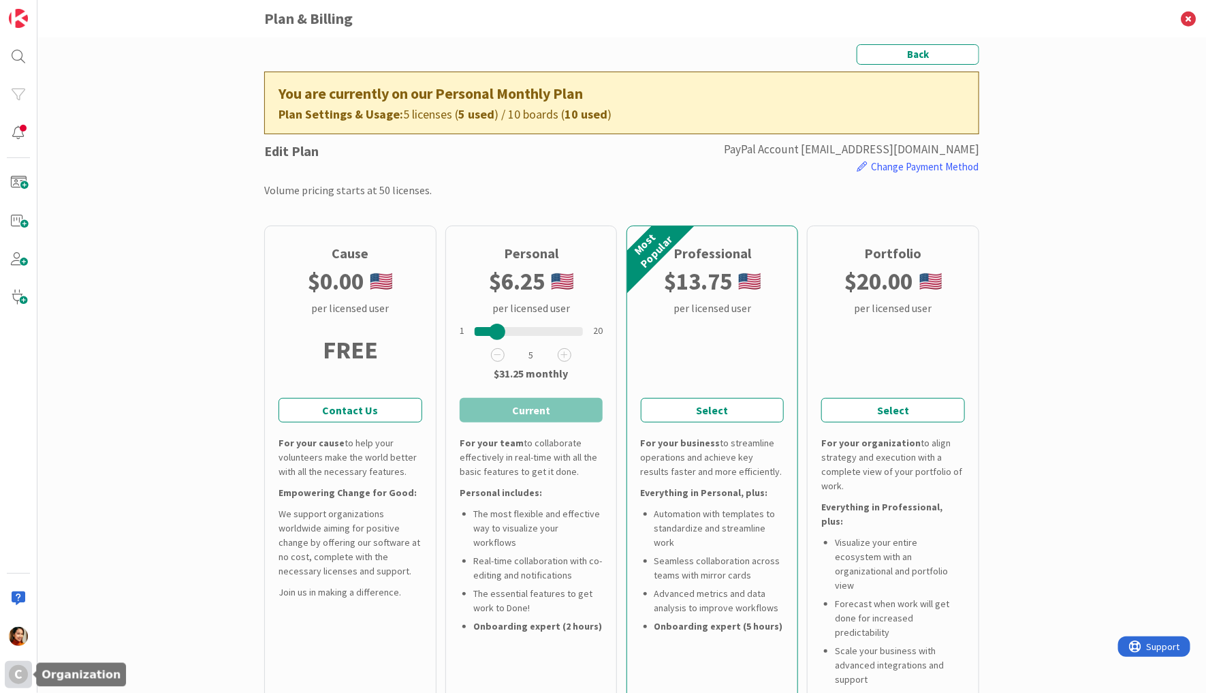
click at [16, 672] on div "C" at bounding box center [18, 674] width 19 height 19
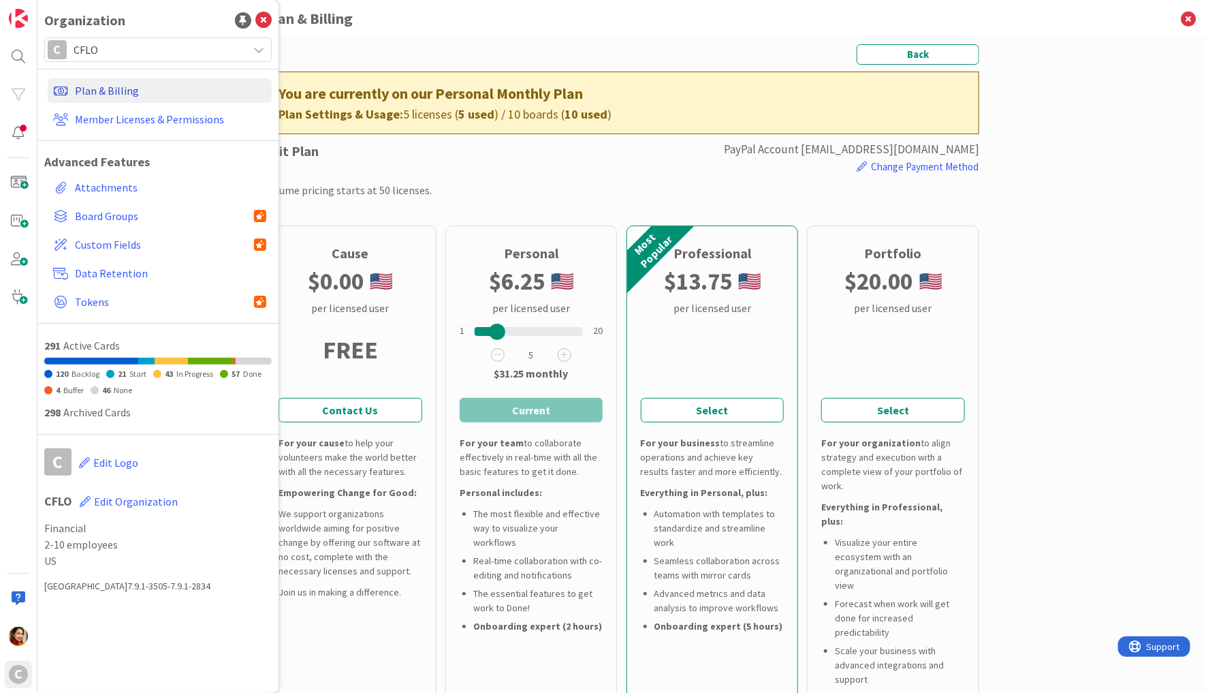
click at [106, 89] on link "Plan & Billing" at bounding box center [160, 90] width 224 height 25
click at [139, 120] on link "Member Licenses & Permissions" at bounding box center [160, 119] width 224 height 25
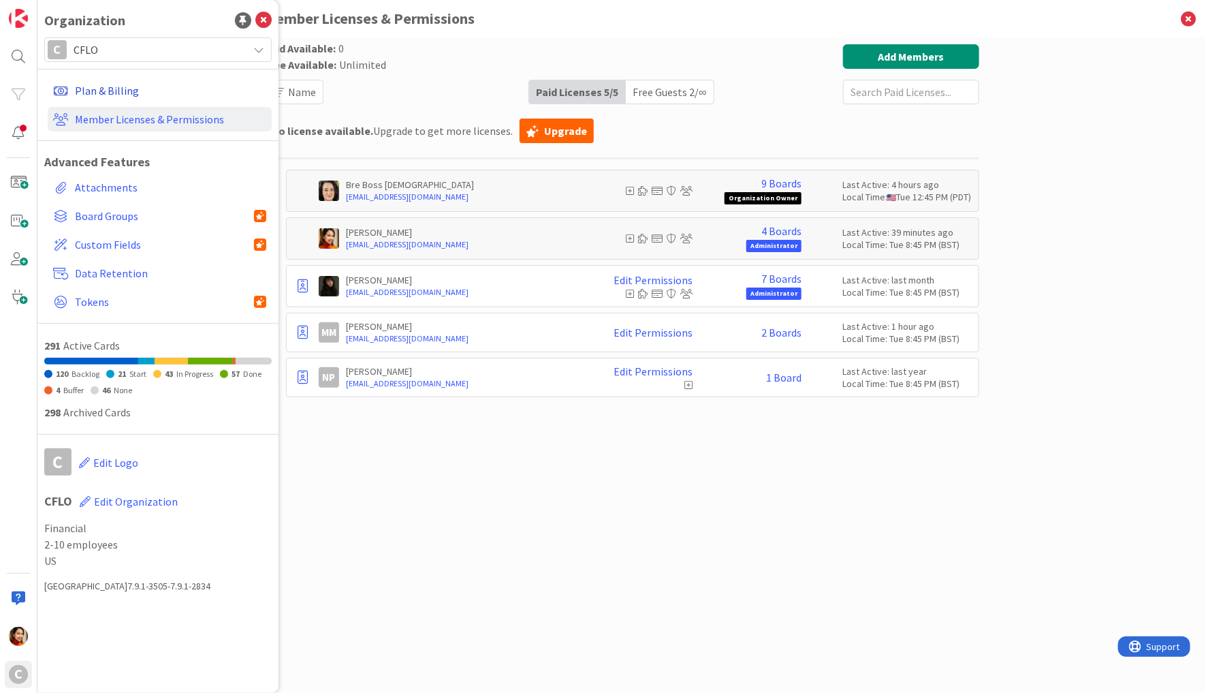
click at [104, 85] on link "Plan & Billing" at bounding box center [160, 90] width 224 height 25
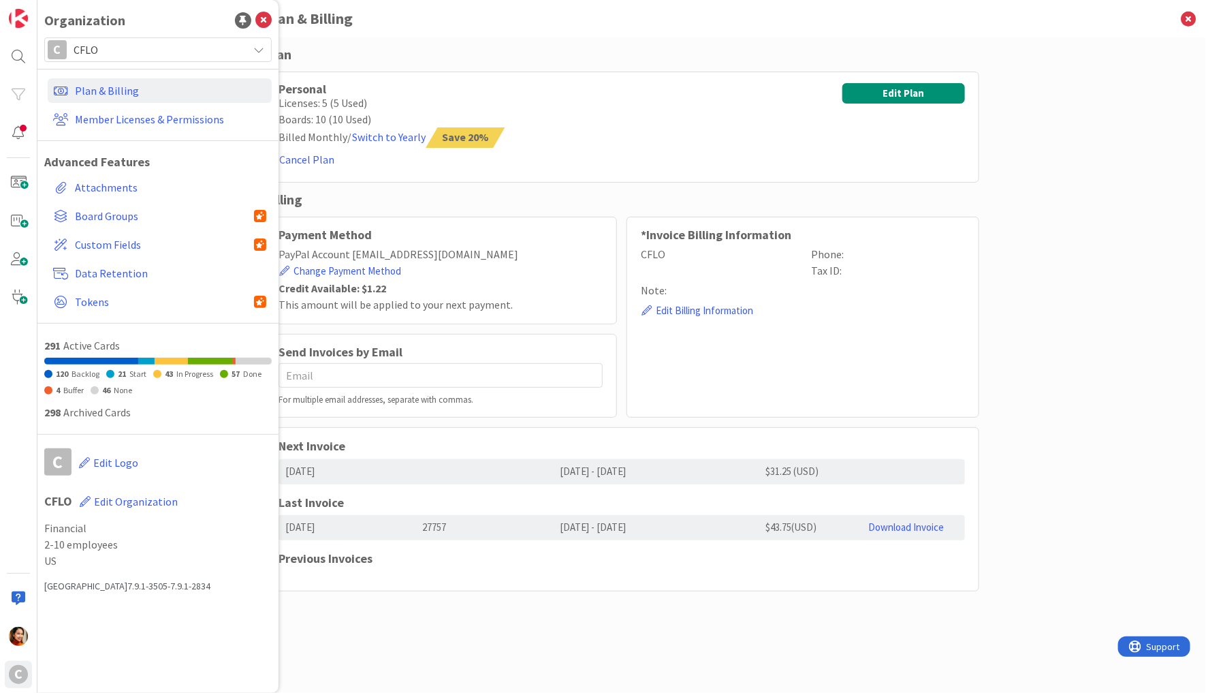
click at [516, 269] on div "Change Payment Method" at bounding box center [441, 271] width 324 height 18
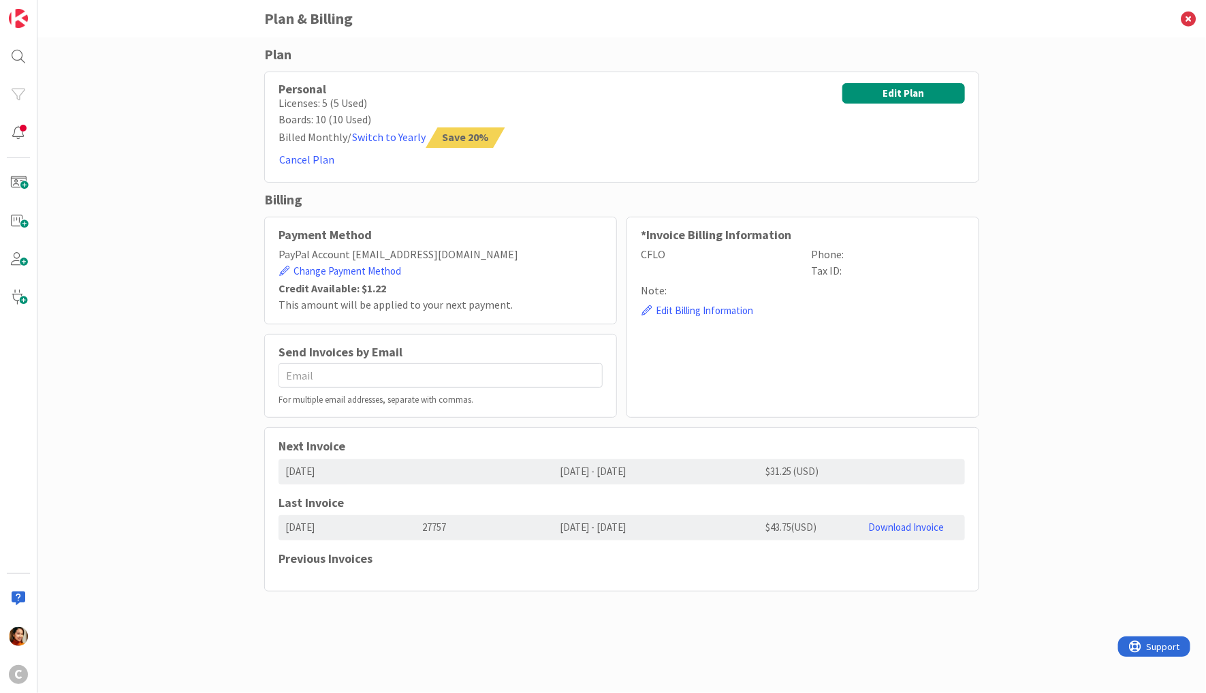
drag, startPoint x: 339, startPoint y: 475, endPoint x: 275, endPoint y: 470, distance: 64.2
click at [275, 470] on div "Next Invoice 08/15/2025 08/15/2025 - 09/15/2025 $31.25 (USD) Last Invoice 07/15…" at bounding box center [621, 509] width 715 height 164
copy div "08/15/2025"
